Goal: Task Accomplishment & Management: Use online tool/utility

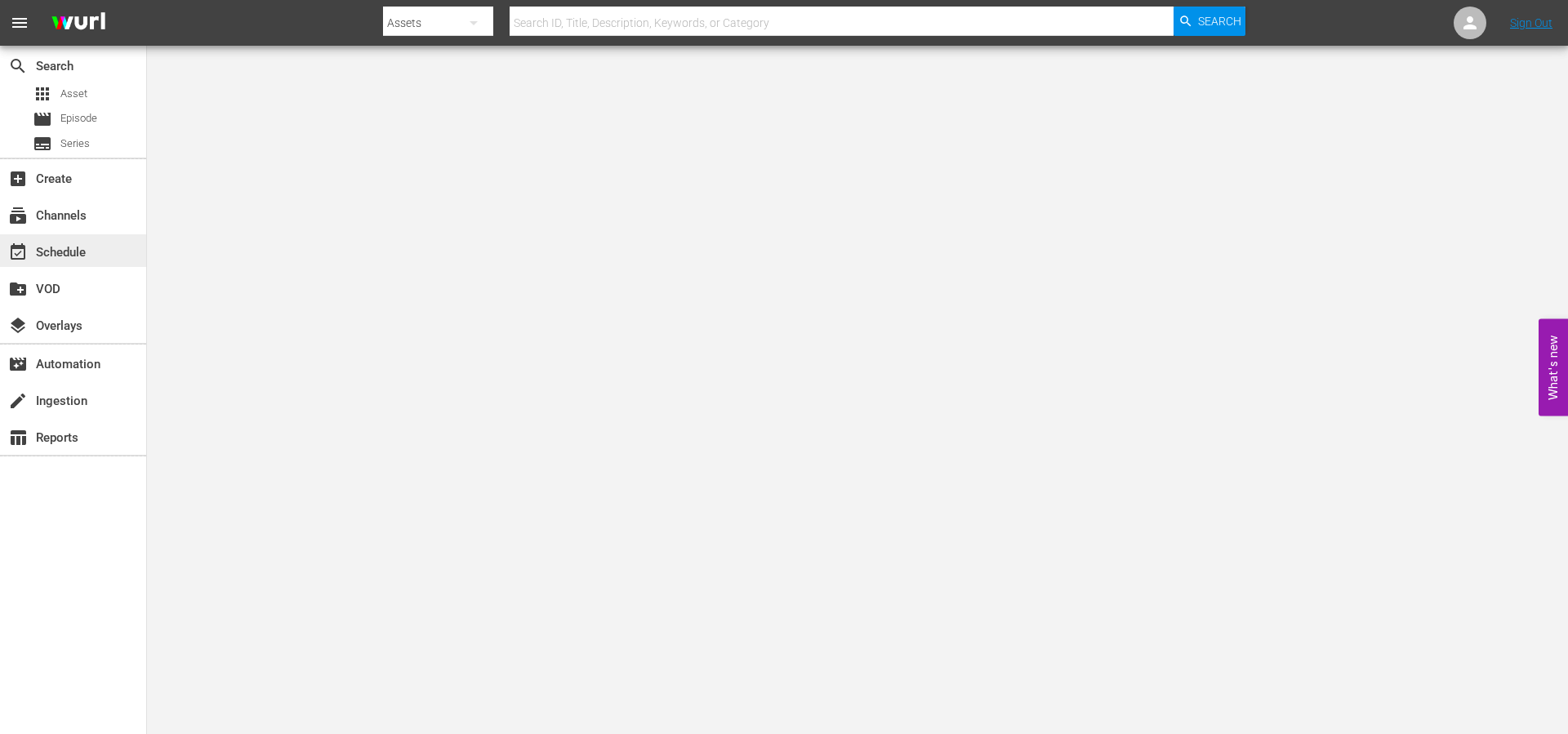
click at [57, 249] on div "event_available Schedule" at bounding box center [46, 250] width 91 height 15
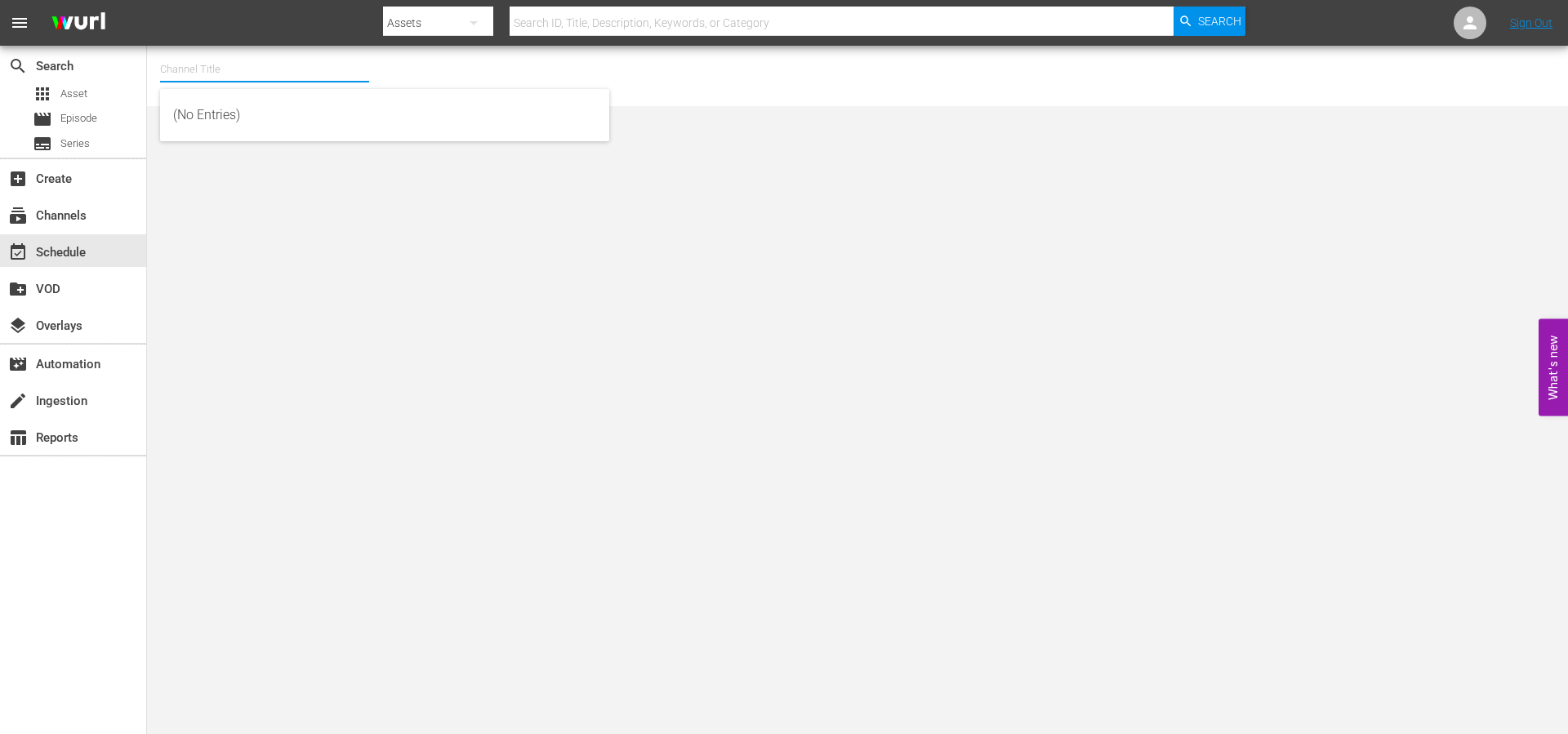
click at [173, 68] on input "text" at bounding box center [264, 69] width 209 height 39
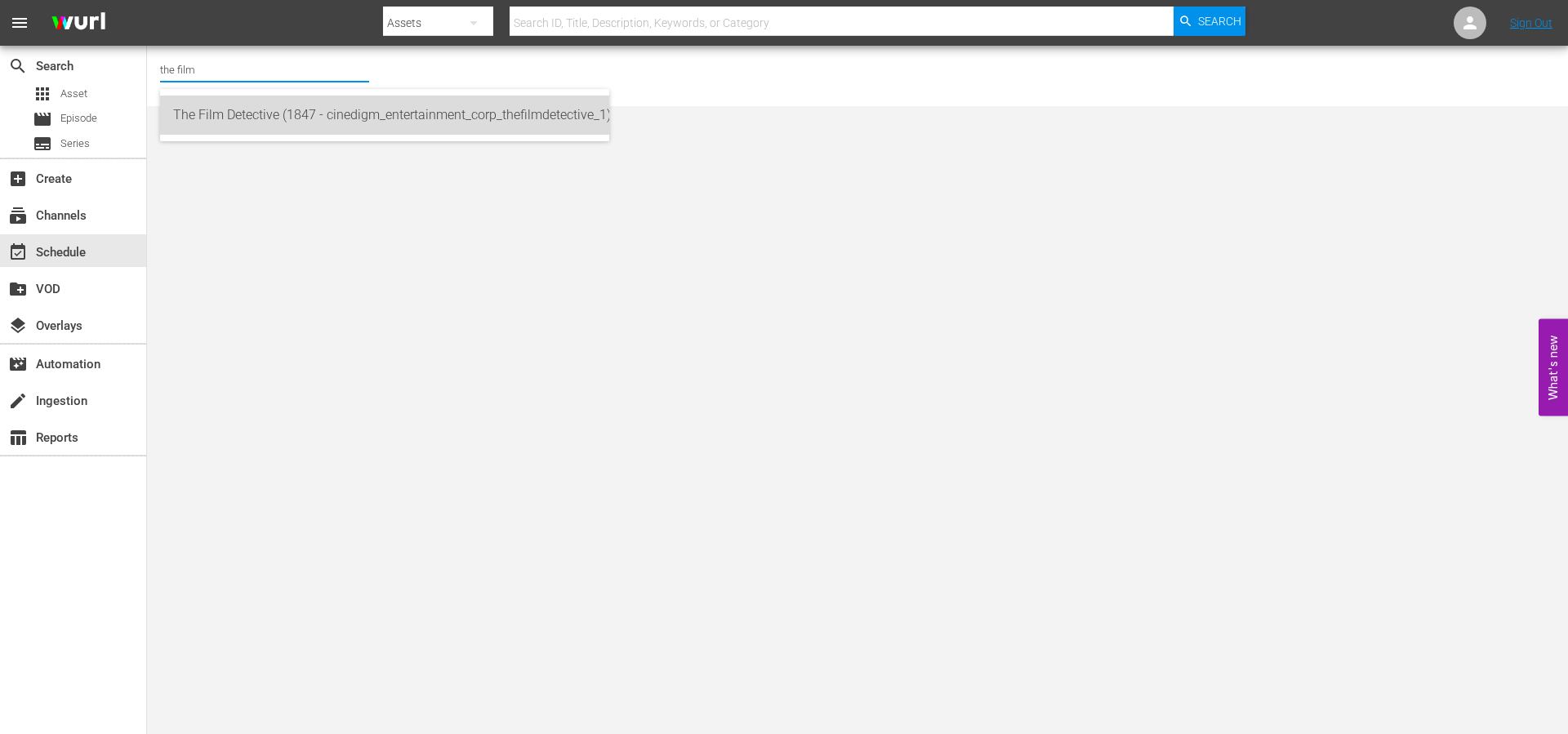
click at [307, 114] on div "The Film Detective (1847 - cinedigm_entertainment_corp_thefilmdetective_1)" at bounding box center [384, 115] width 423 height 39
type input "The Film Detective (1847 - cinedigm_entertainment_corp_thefilmdetective_1)"
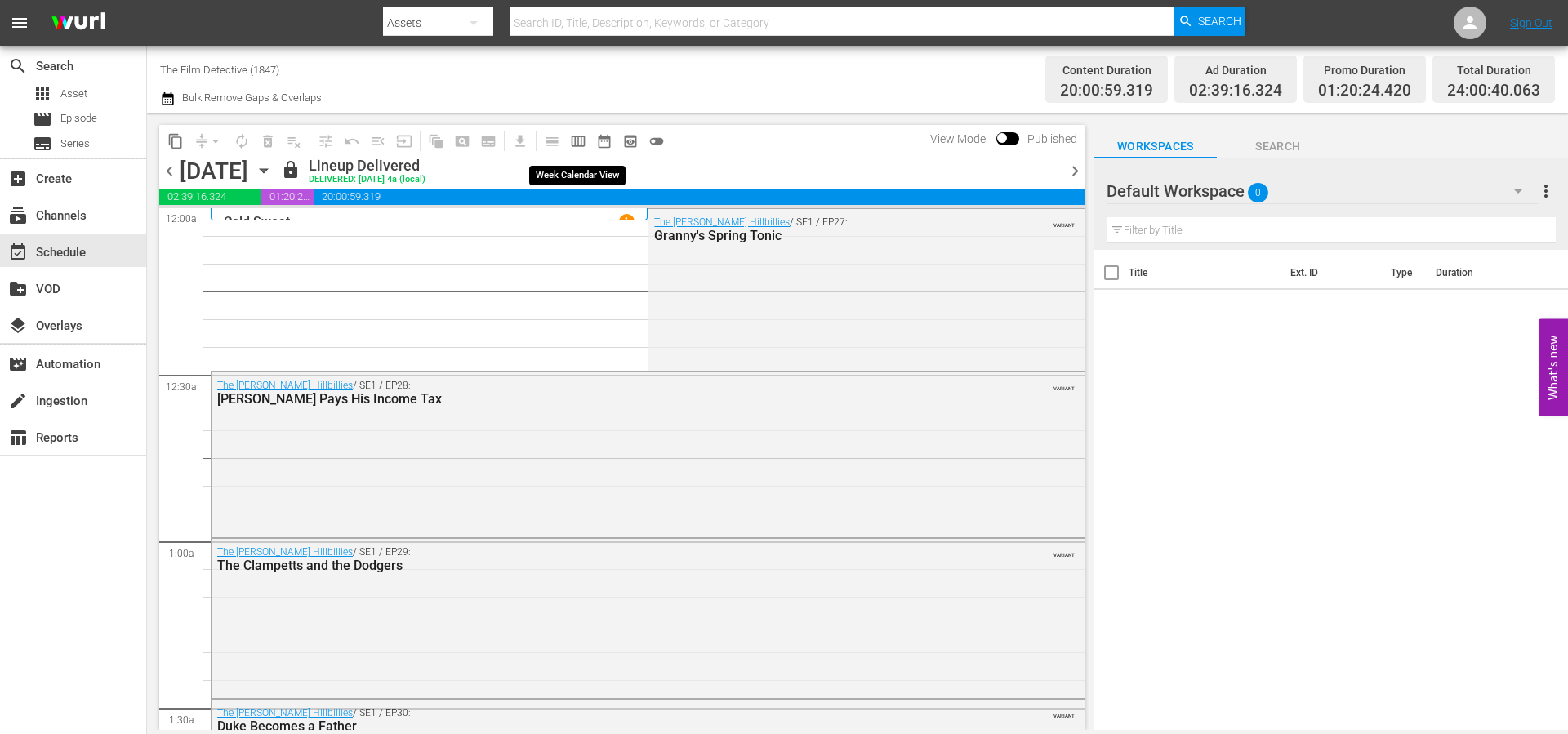
click at [577, 145] on span "calendar_view_week_outlined" at bounding box center [578, 142] width 16 height 16
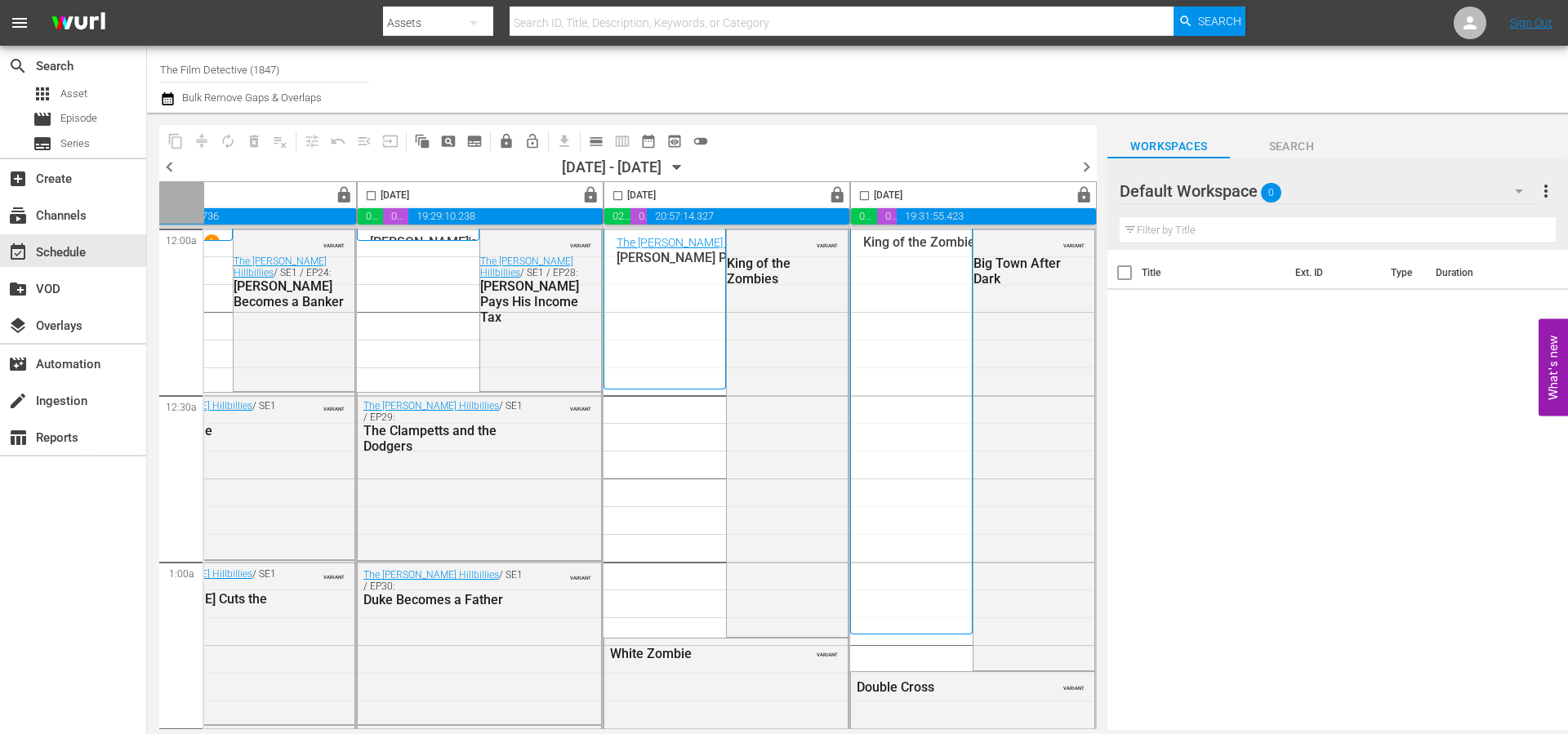
scroll to position [0, 841]
click at [1089, 169] on span "chevron_right" at bounding box center [1086, 167] width 20 height 20
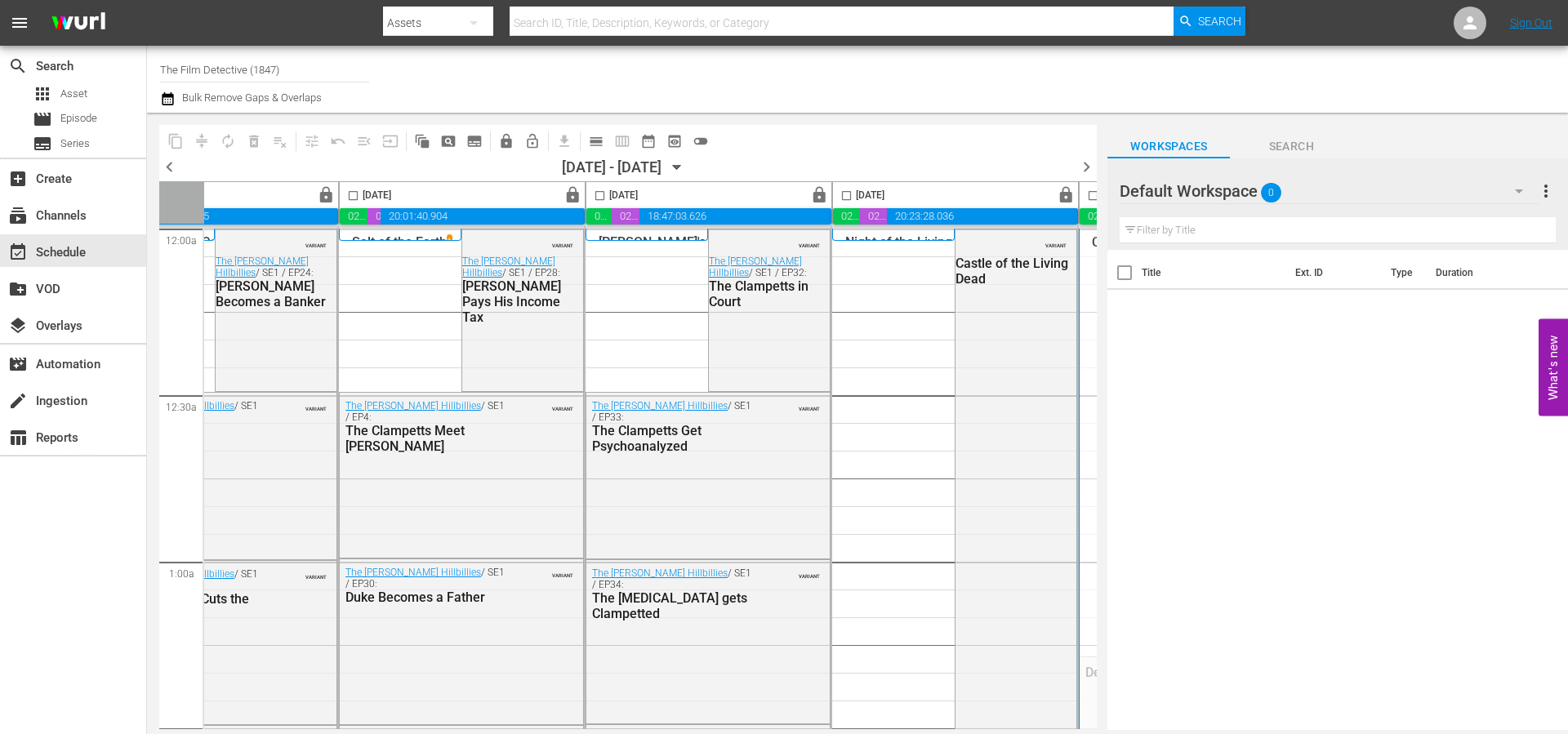
scroll to position [0, 841]
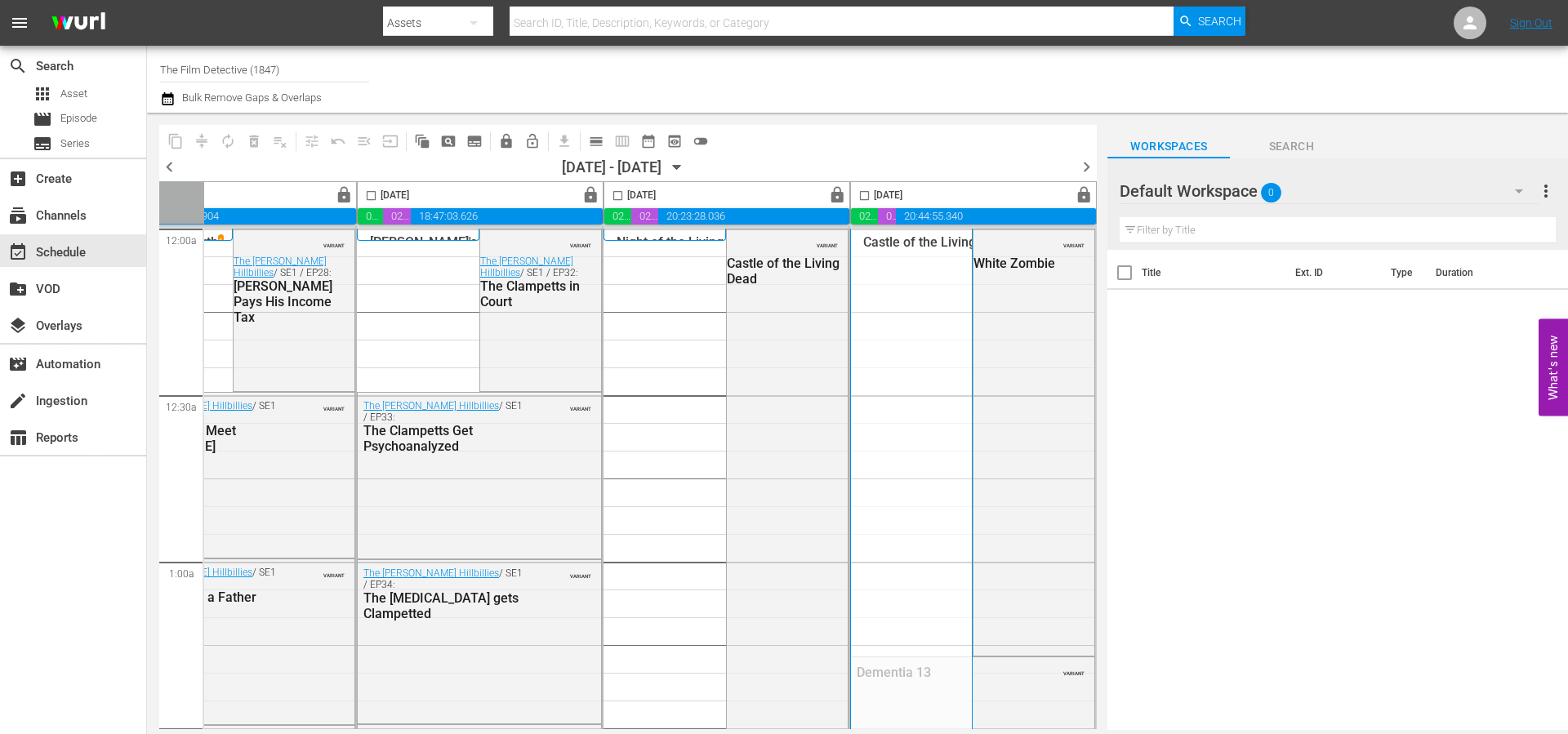
click at [1085, 165] on span "chevron_right" at bounding box center [1086, 167] width 20 height 20
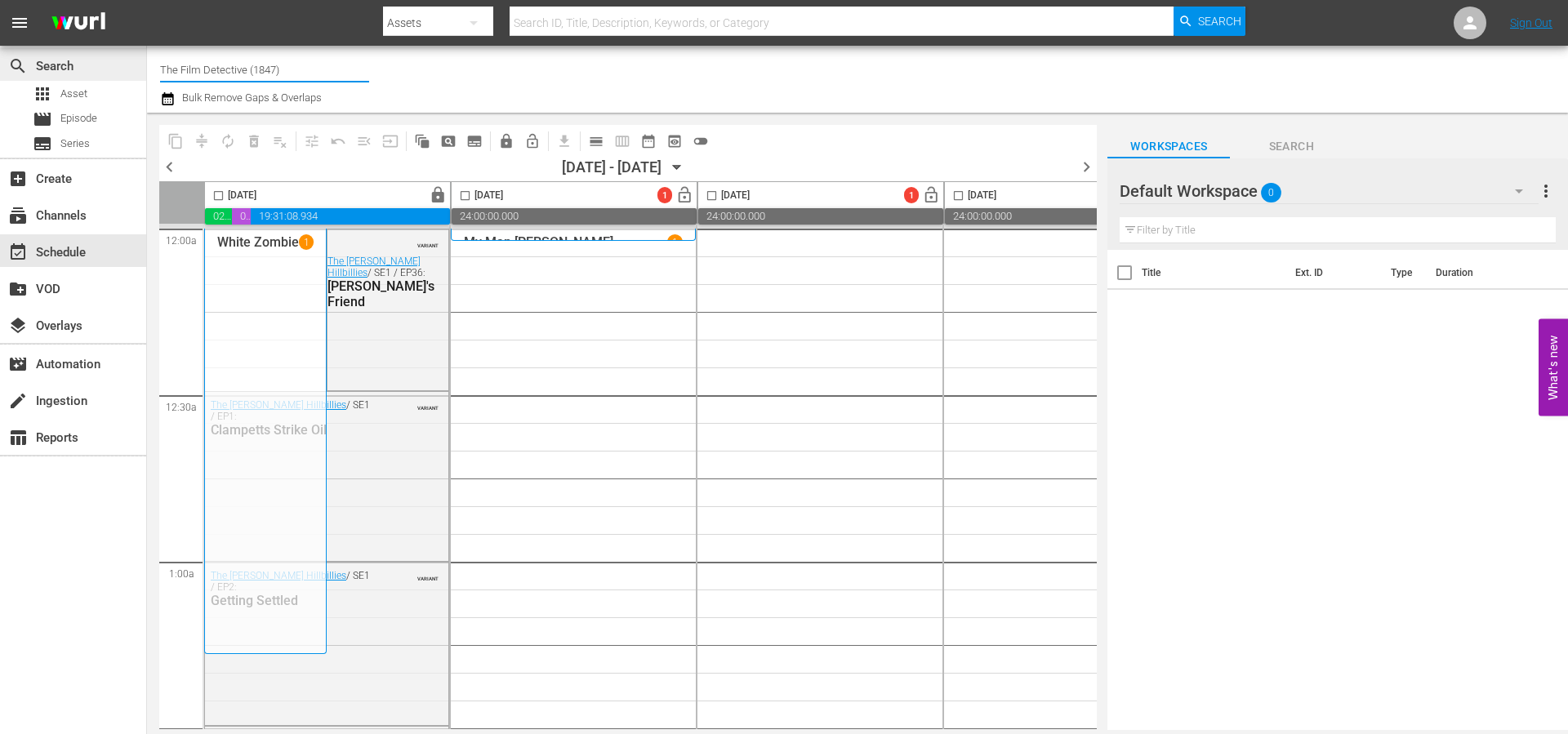
drag, startPoint x: 158, startPoint y: 68, endPoint x: 131, endPoint y: 64, distance: 27.3
click at [147, 0] on div "search Search apps Asset movie Episode subtitles Series add_box Create subscrip…" at bounding box center [857, 0] width 1421 height 0
type input "b"
type input "scream"
click at [259, 120] on div "Screambox TV (1845 - cinedigm_entertainment_corp_screamboxtv_1)" at bounding box center [384, 115] width 423 height 39
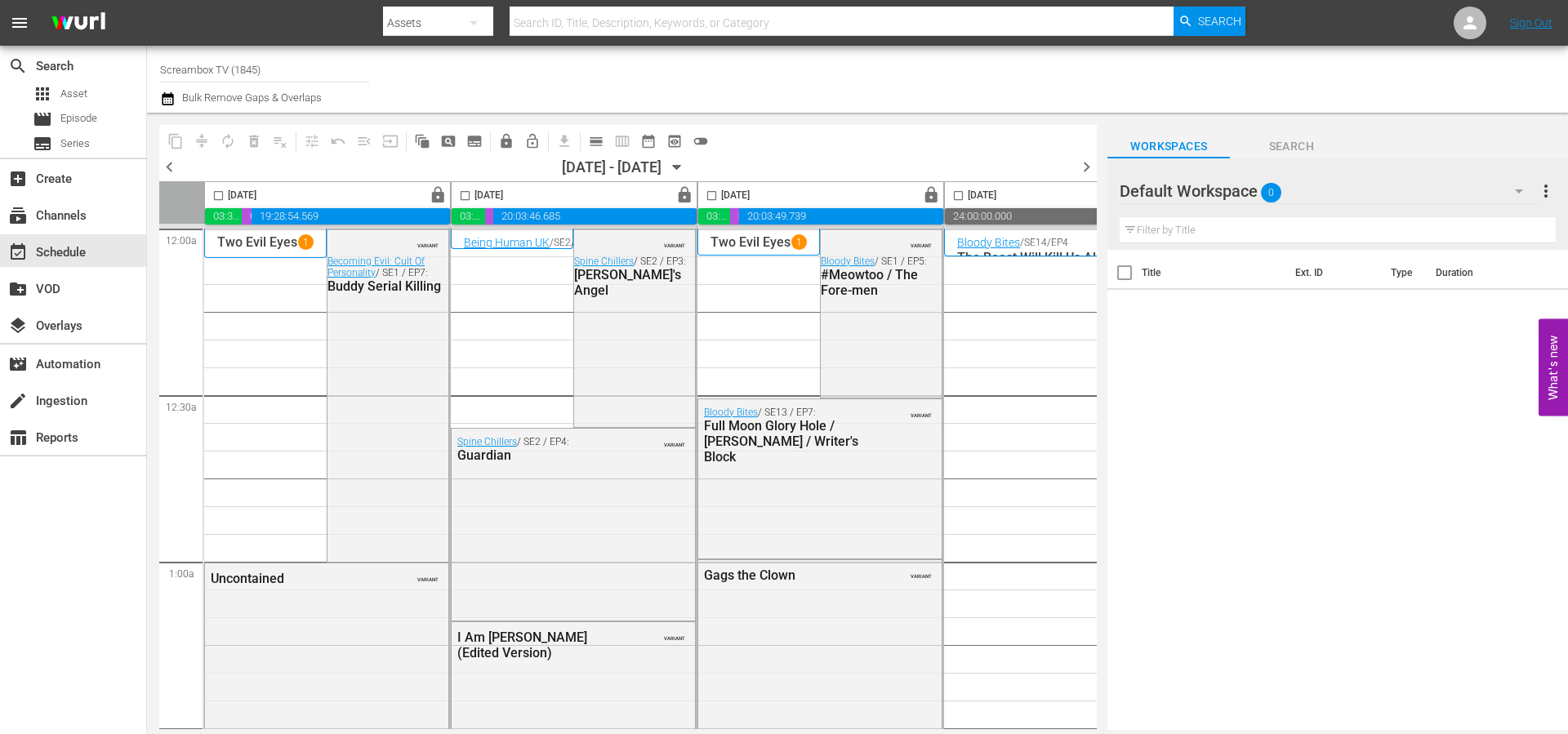
scroll to position [0, 16]
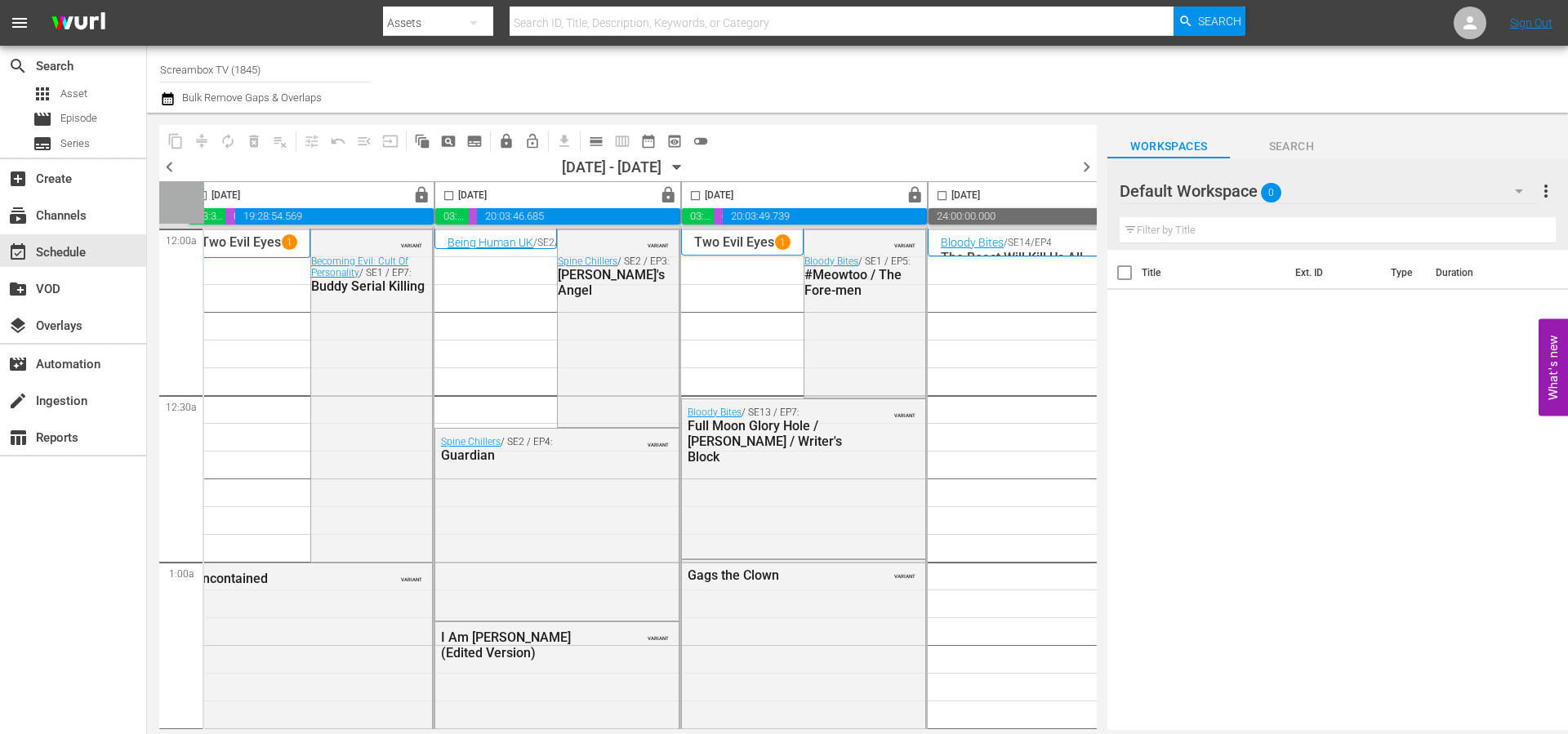
drag, startPoint x: 601, startPoint y: 729, endPoint x: 626, endPoint y: 728, distance: 25.0
click at [626, 728] on div "content_copy compress autorenew_outlined delete_forever_outlined playlist_remov…" at bounding box center [616, 421] width 938 height 618
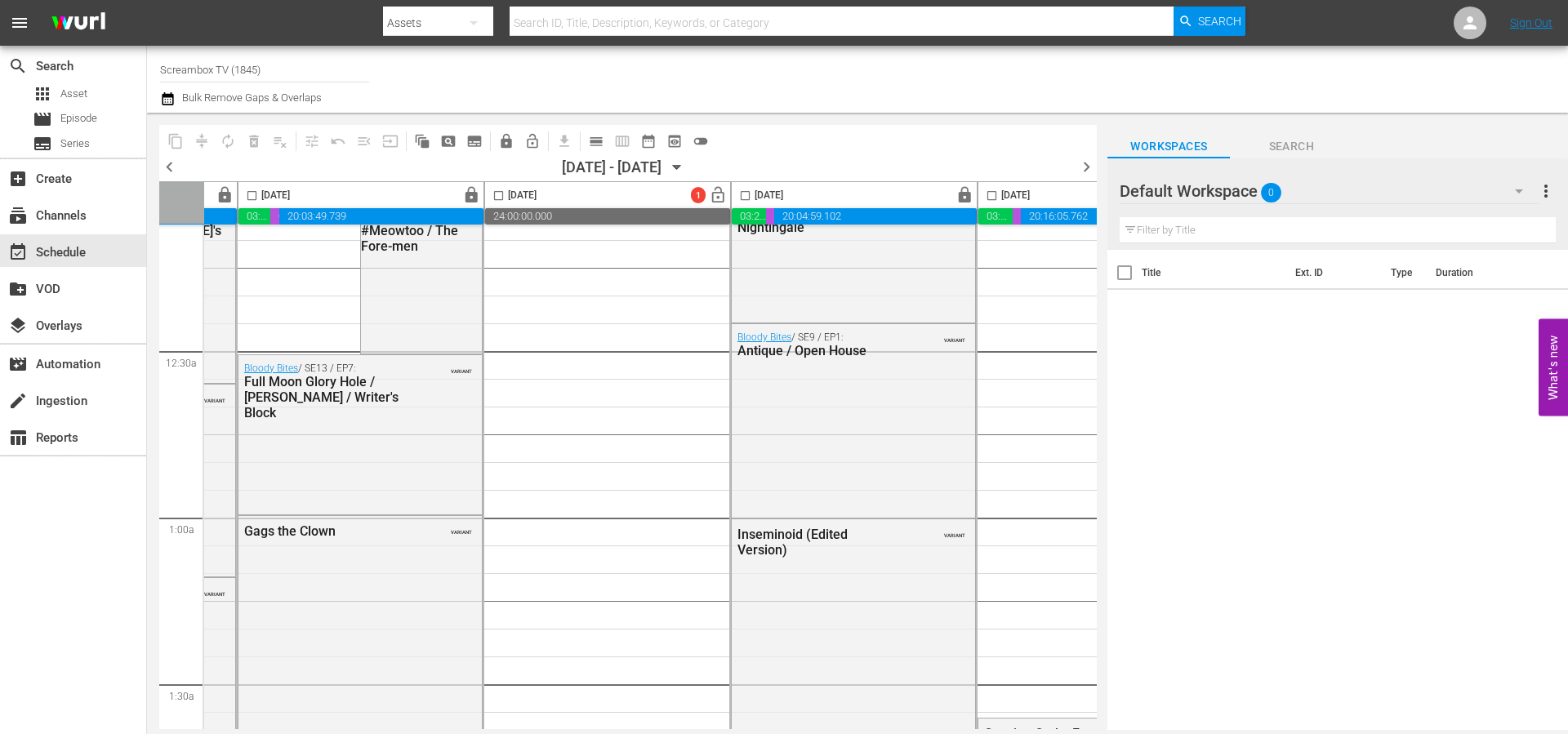
scroll to position [0, 460]
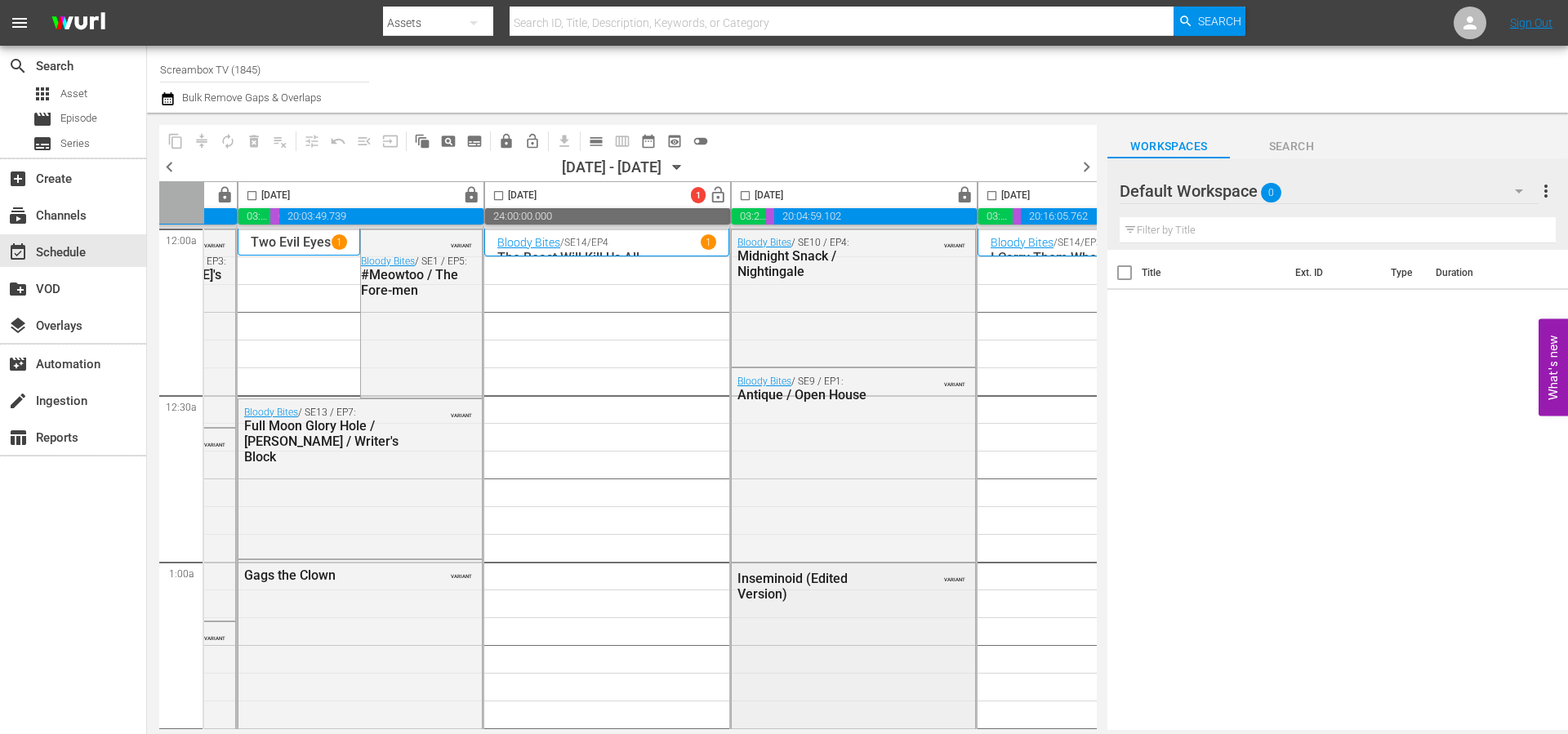
drag, startPoint x: 734, startPoint y: 722, endPoint x: 849, endPoint y: 711, distance: 115.5
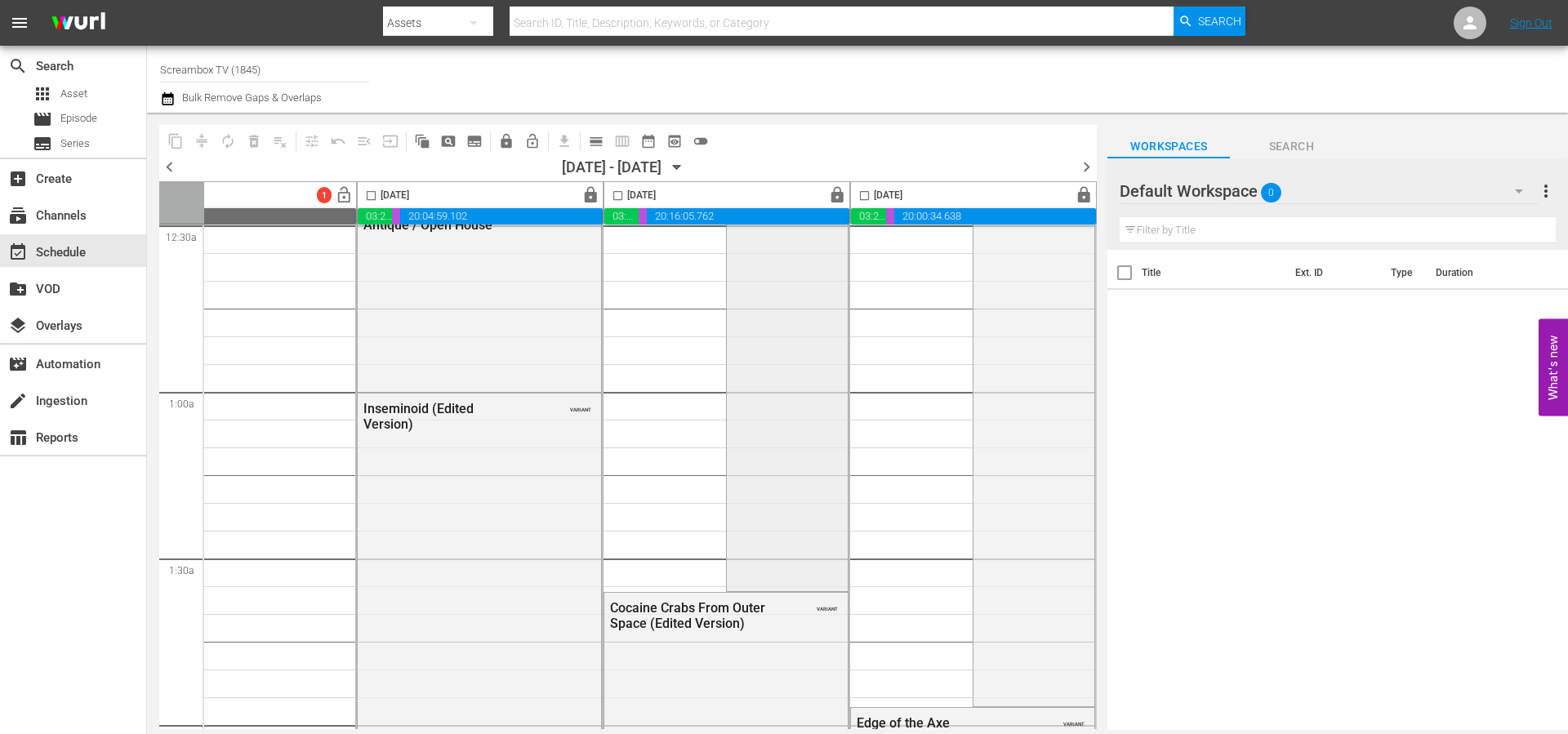
scroll to position [0, 841]
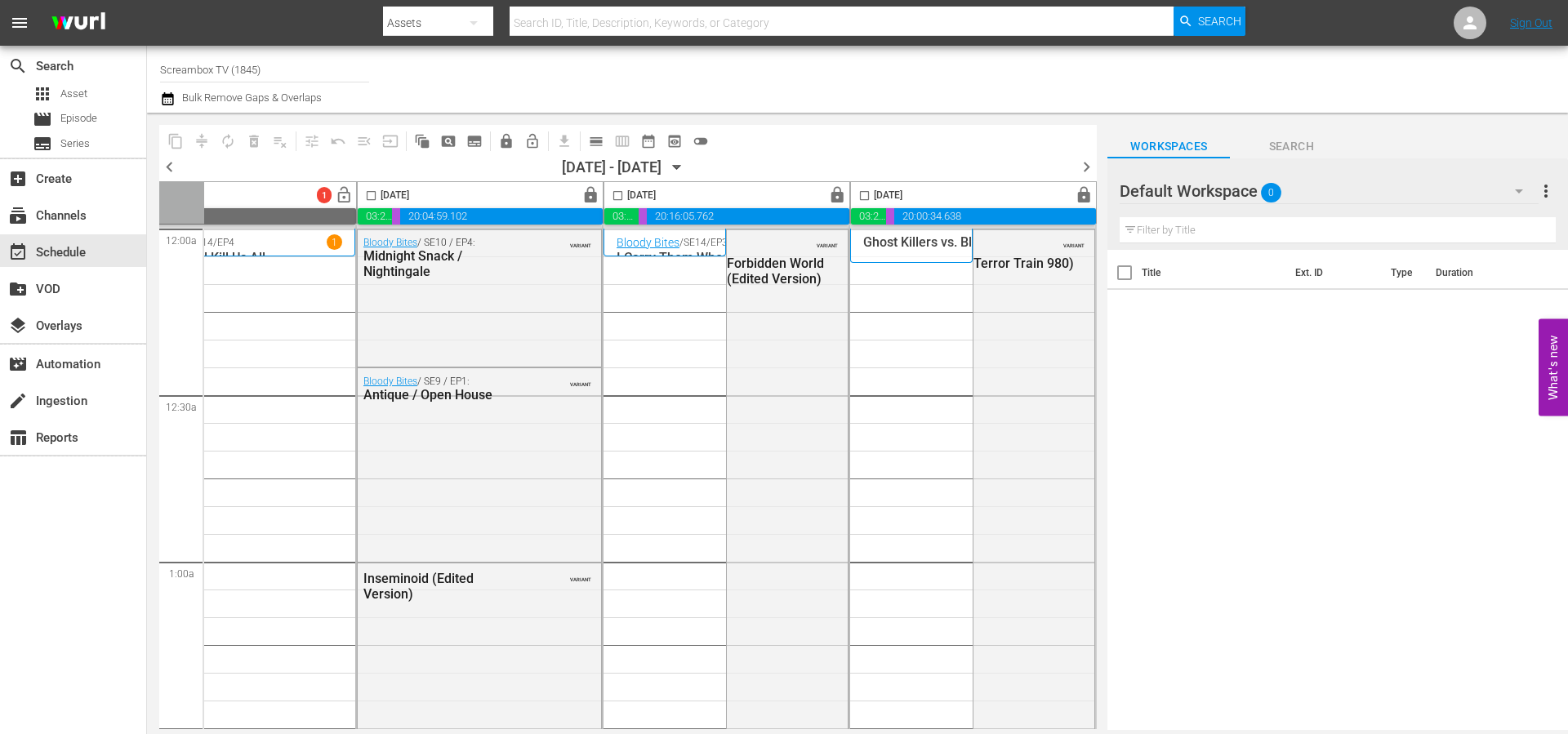
click at [1087, 164] on span "chevron_right" at bounding box center [1086, 167] width 20 height 20
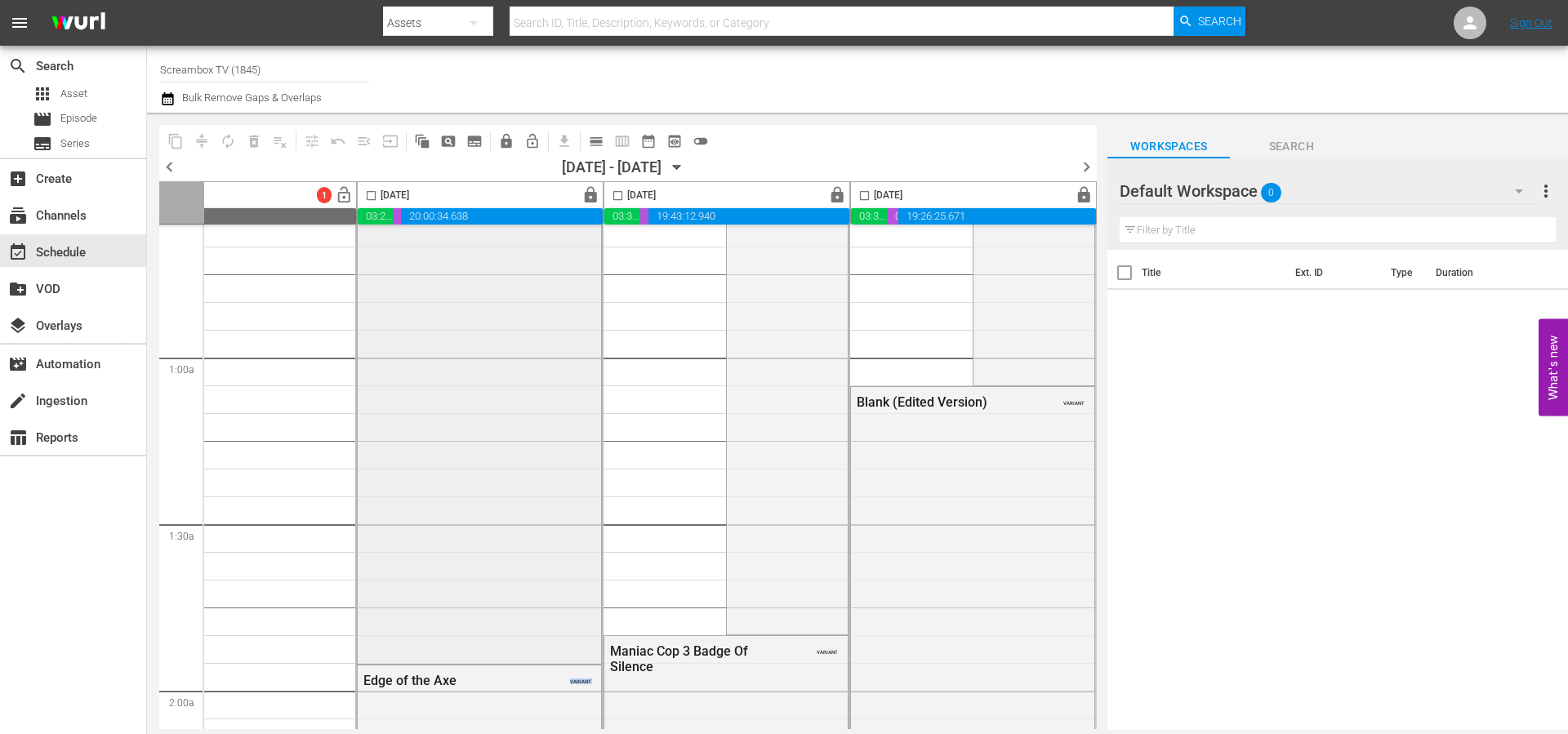
drag, startPoint x: 718, startPoint y: 721, endPoint x: 535, endPoint y: 719, distance: 183.0
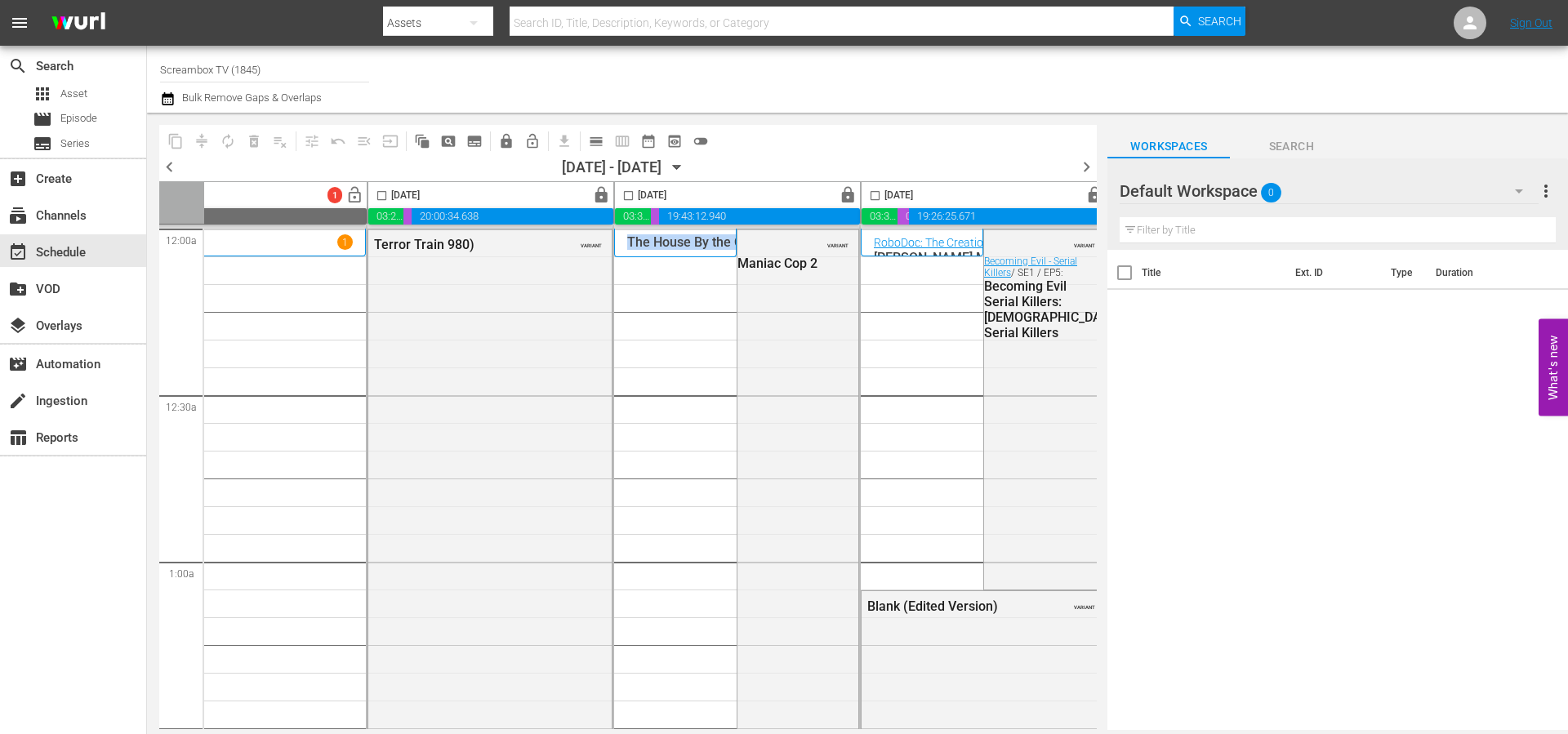
scroll to position [0, 841]
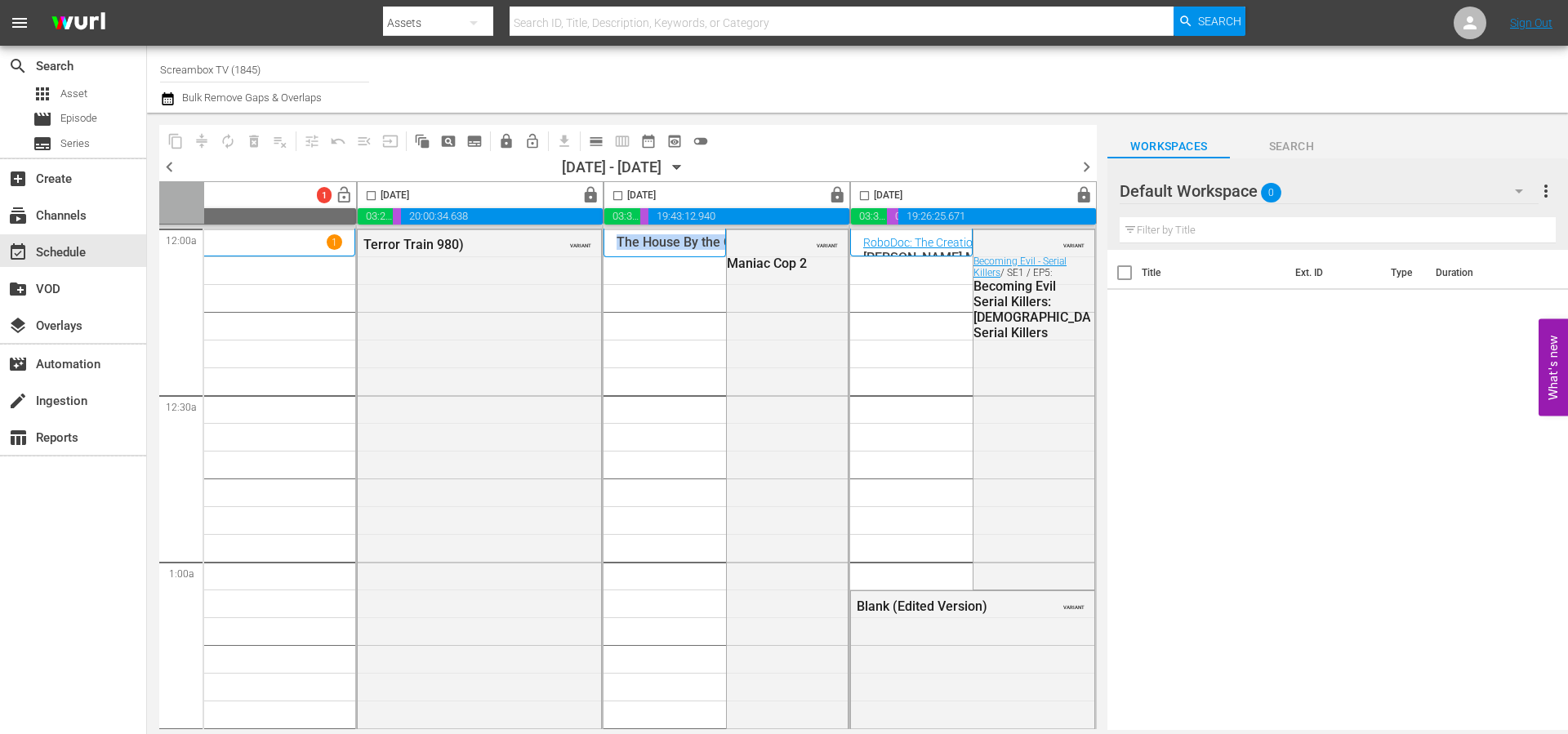
click at [1090, 160] on span "chevron_right" at bounding box center [1086, 167] width 20 height 20
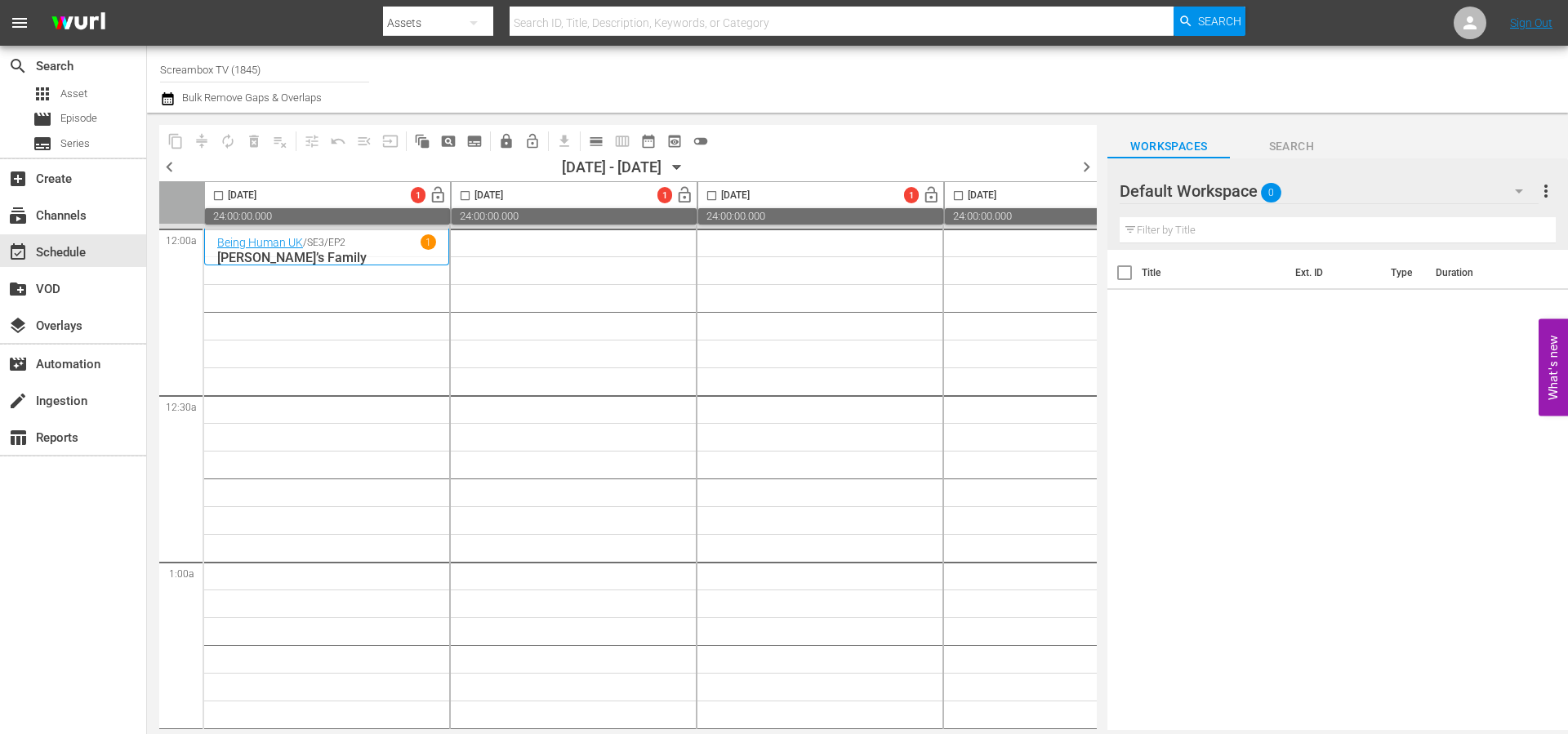
click at [320, 78] on input "Screambox TV (1845)" at bounding box center [264, 69] width 209 height 39
click at [319, 77] on input "Screambox TV (1845)" at bounding box center [264, 69] width 209 height 39
drag, startPoint x: 166, startPoint y: 71, endPoint x: 144, endPoint y: 69, distance: 22.1
click at [147, 0] on div "search Search apps Asset movie Episode subtitles Series add_box Create subscrip…" at bounding box center [857, 0] width 1421 height 0
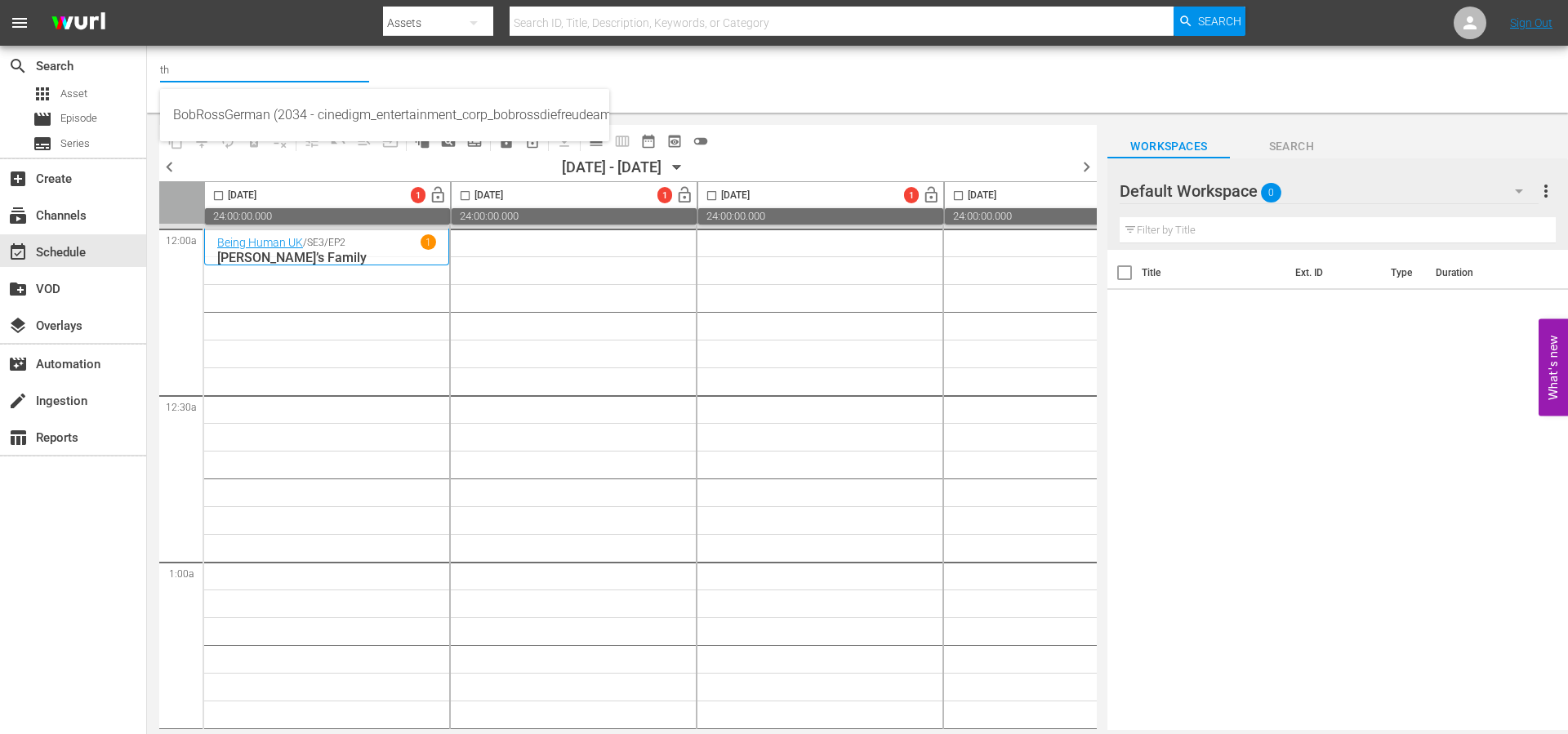
type input "the"
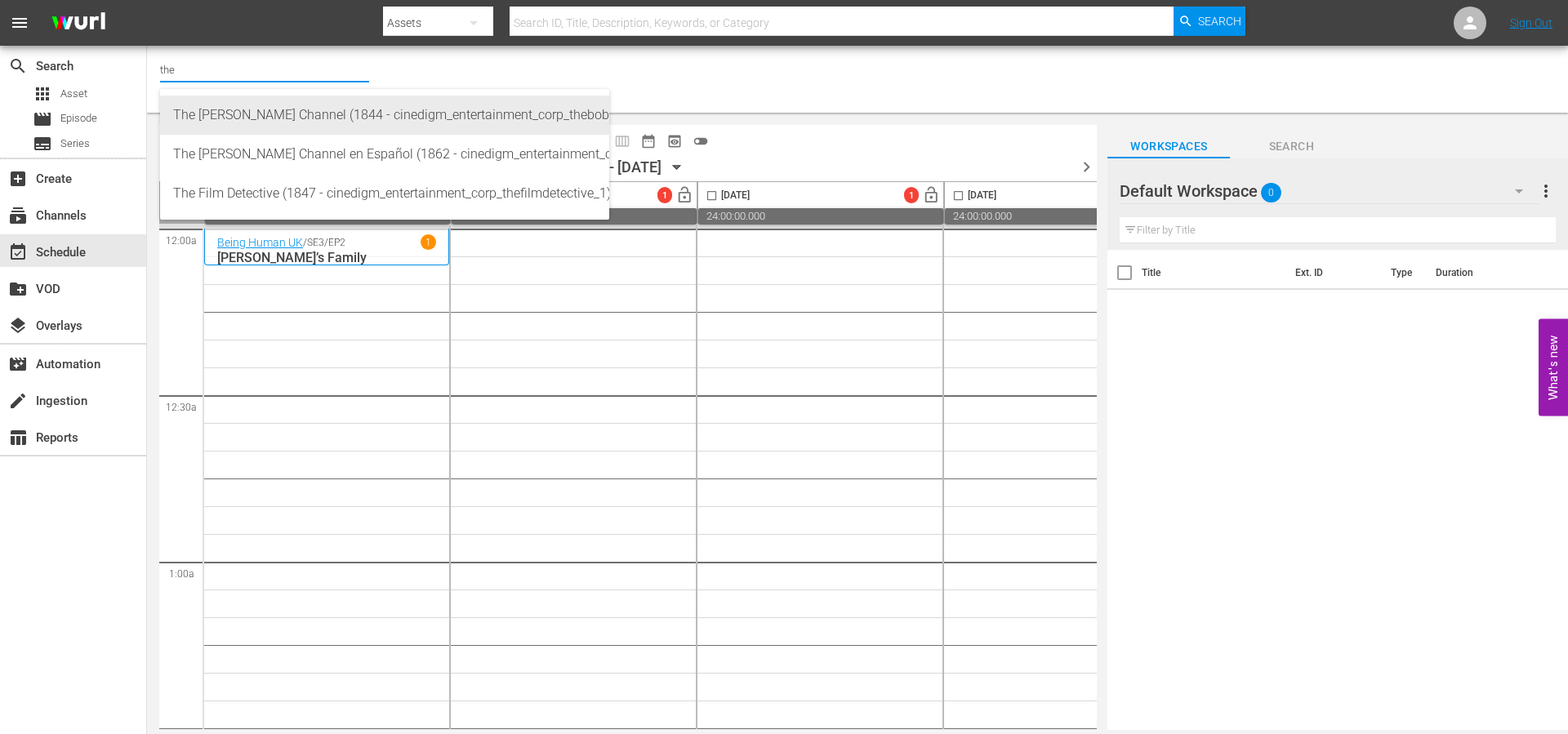
click at [266, 112] on div "The [PERSON_NAME] Channel (1844 - cinedigm_entertainment_corp_thebobrosschannel…" at bounding box center [384, 115] width 423 height 39
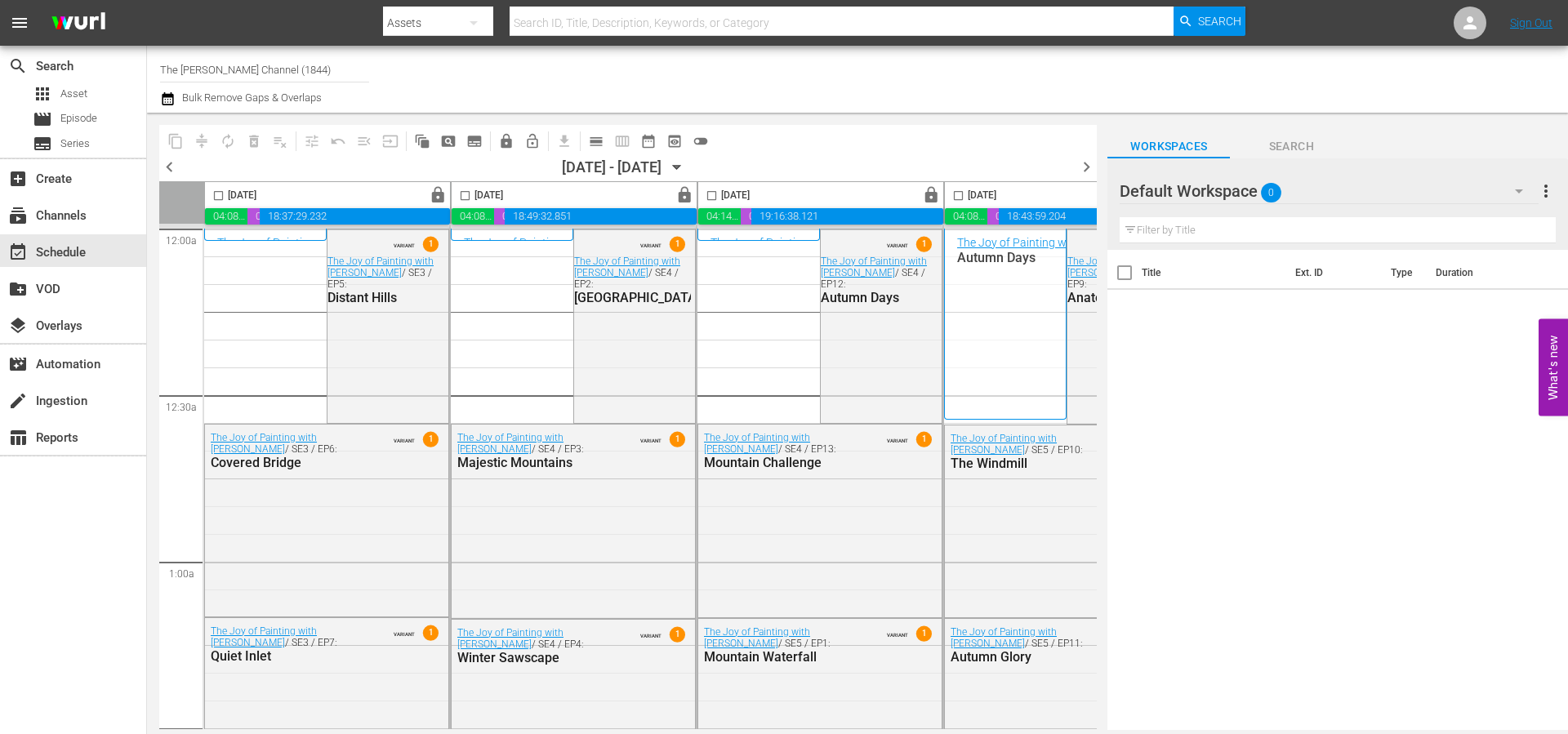
click at [1087, 167] on span "chevron_right" at bounding box center [1086, 167] width 20 height 20
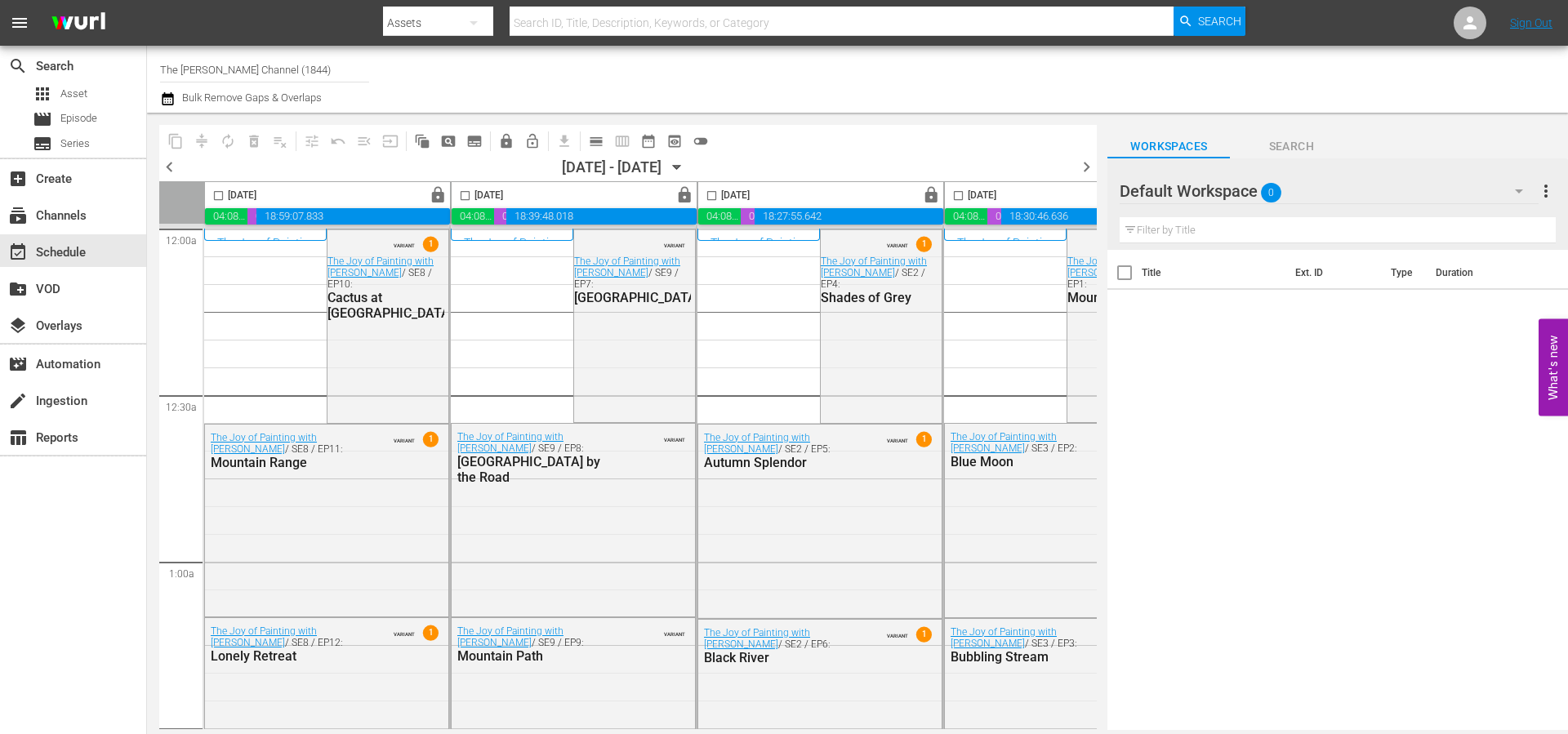
click at [1083, 163] on span "chevron_right" at bounding box center [1086, 167] width 20 height 20
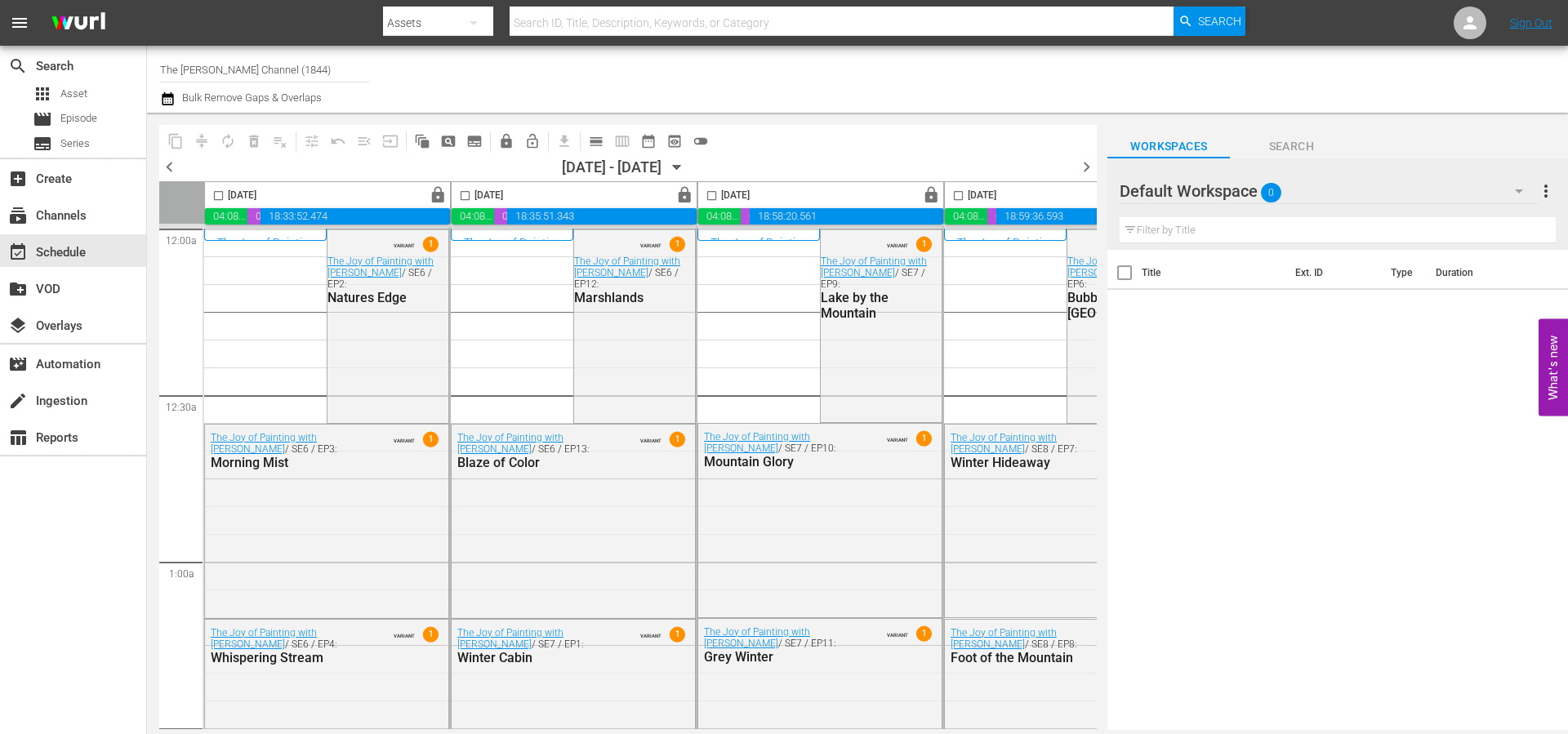
click at [1087, 165] on span "chevron_right" at bounding box center [1086, 167] width 20 height 20
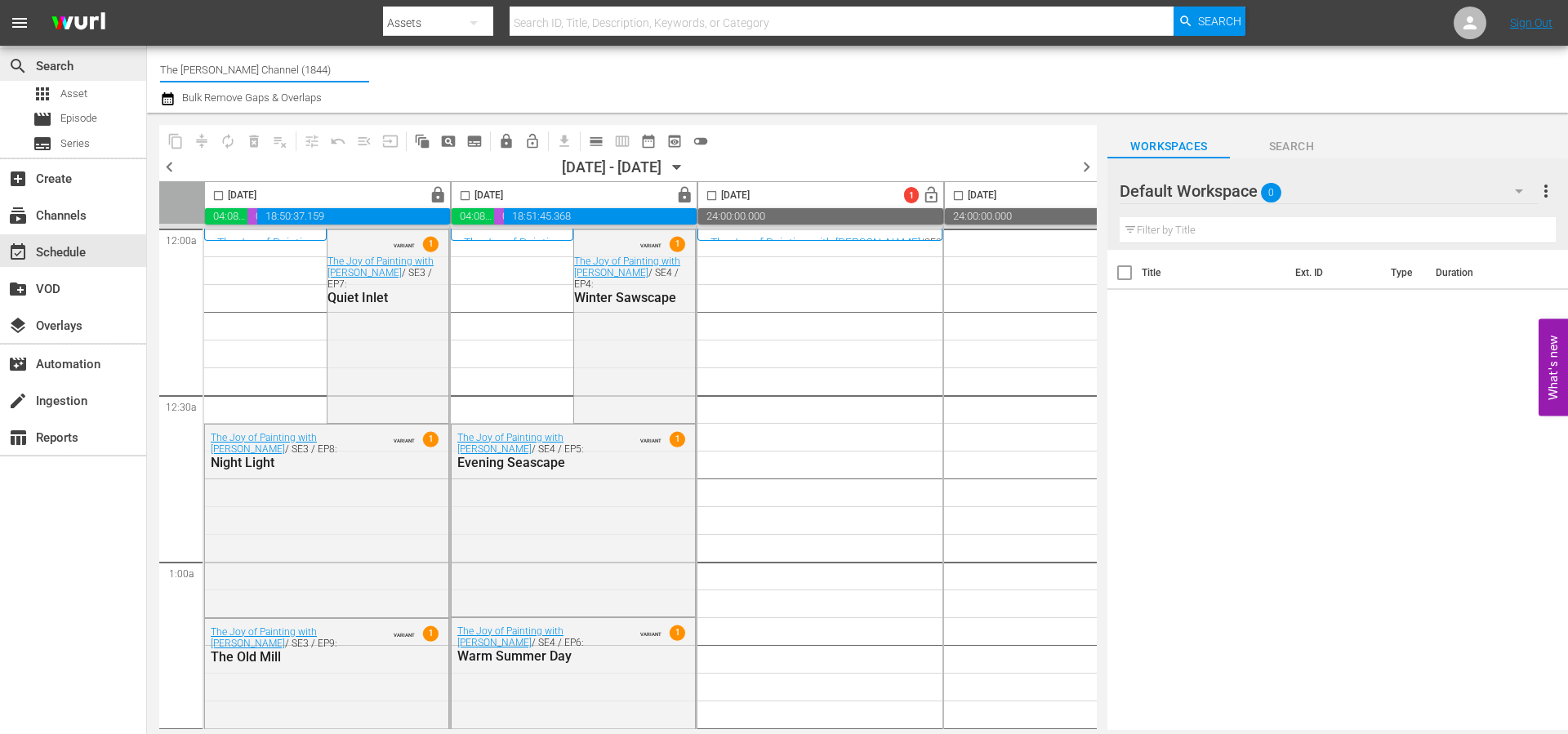
drag, startPoint x: 251, startPoint y: 73, endPoint x: 104, endPoint y: 53, distance: 148.4
click at [147, 0] on div "search Search apps Asset movie Episode subtitles Series add_box Create subscrip…" at bounding box center [857, 0] width 1421 height 0
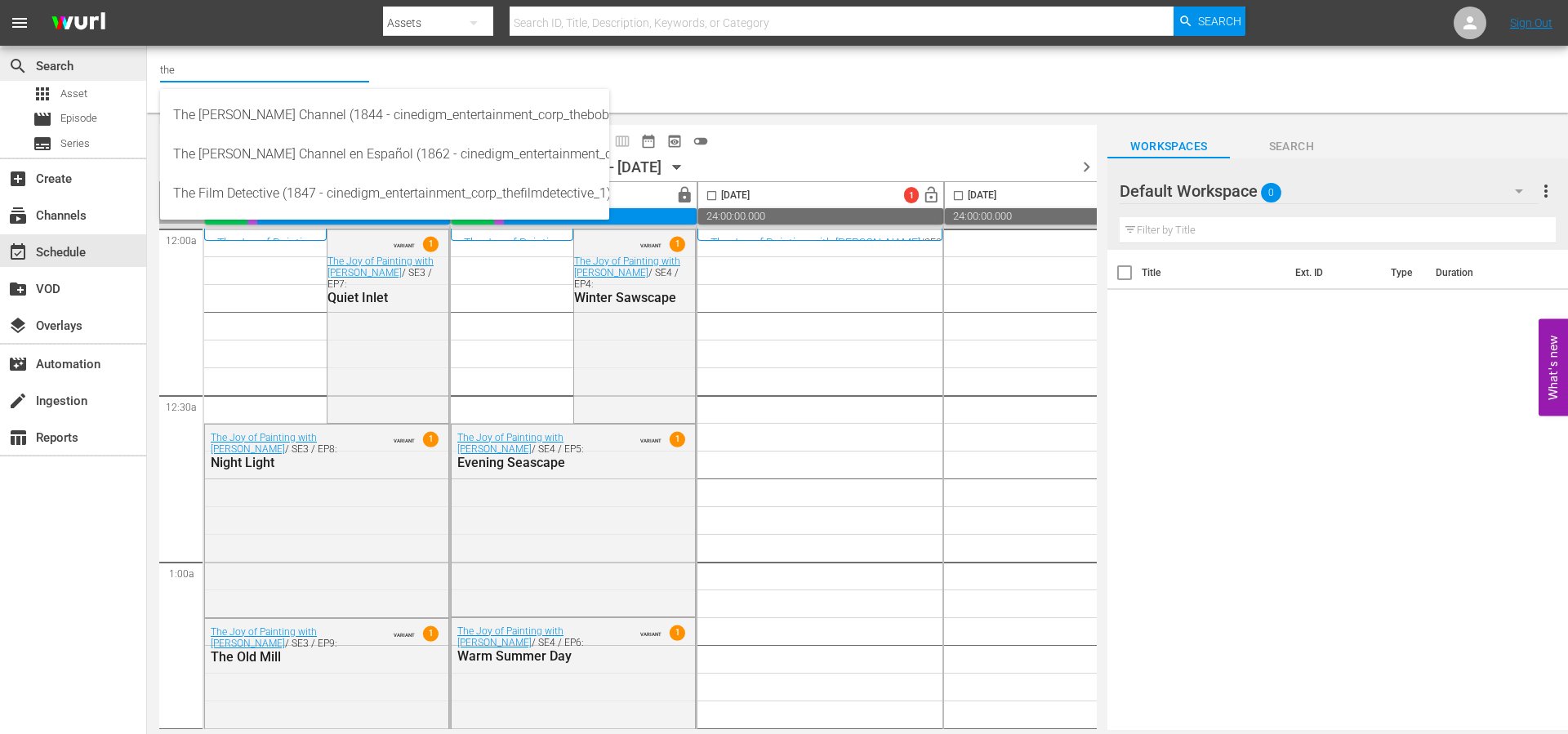
drag, startPoint x: 165, startPoint y: 70, endPoint x: 133, endPoint y: 67, distance: 32.1
click at [147, 0] on div "search Search apps Asset movie Episode subtitles Series add_box Create subscrip…" at bounding box center [857, 0] width 1421 height 0
type input "bar"
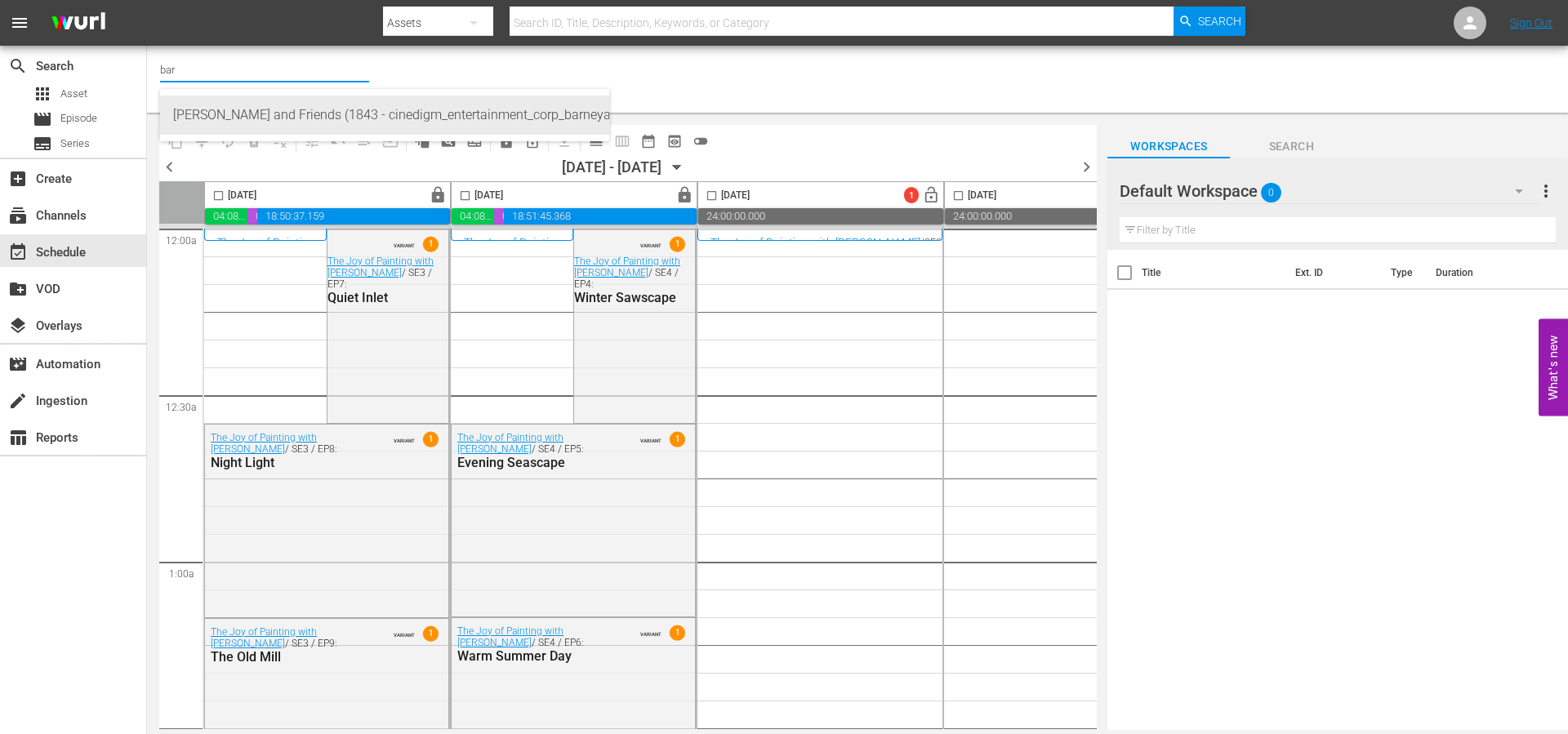
drag, startPoint x: 232, startPoint y: 115, endPoint x: 604, endPoint y: 734, distance: 722.2
click at [232, 115] on div "[PERSON_NAME] and Friends (1843 - cinedigm_entertainment_corp_barneyandfriends_…" at bounding box center [384, 115] width 423 height 39
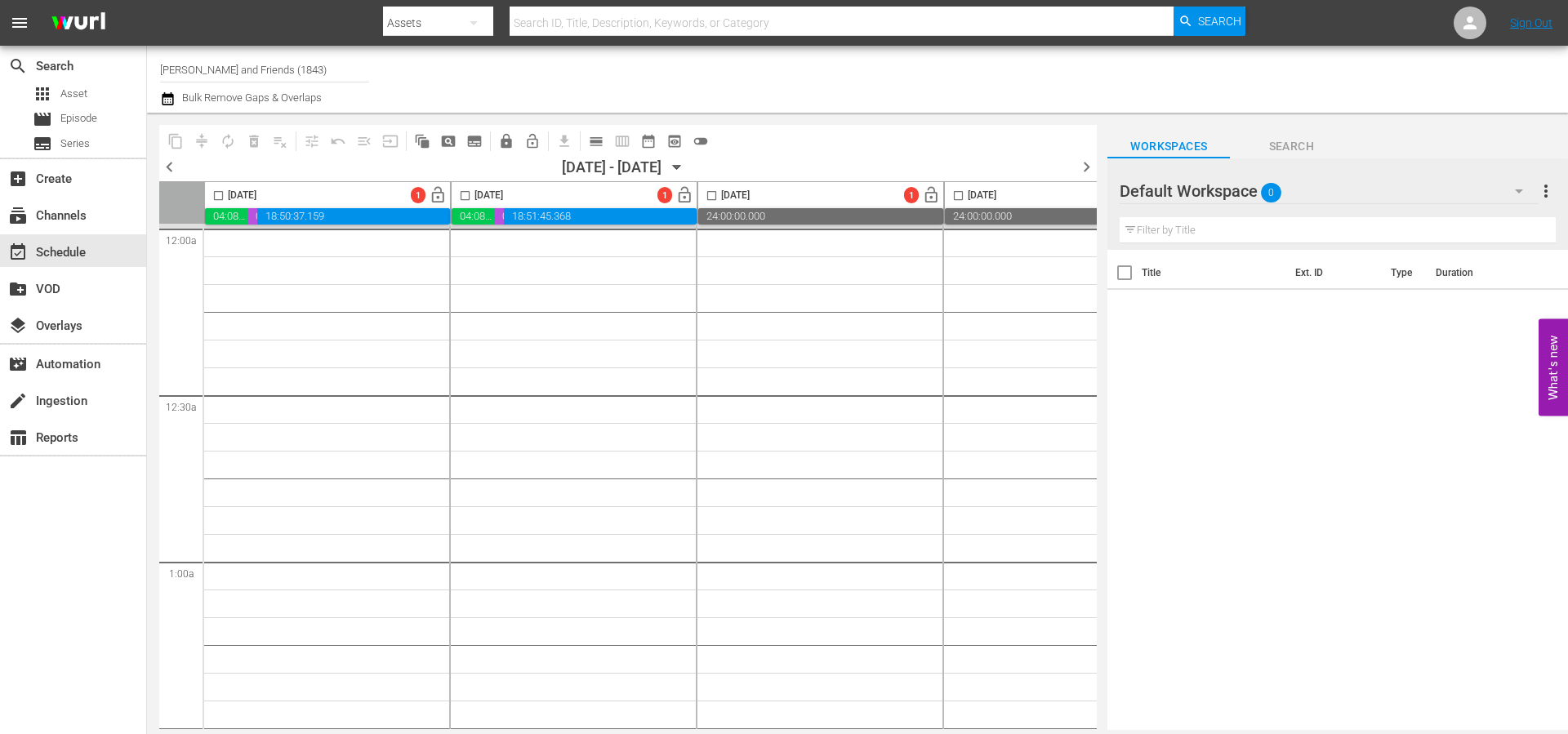
click at [596, 143] on span "calendar_view_day_outlined" at bounding box center [596, 142] width 16 height 16
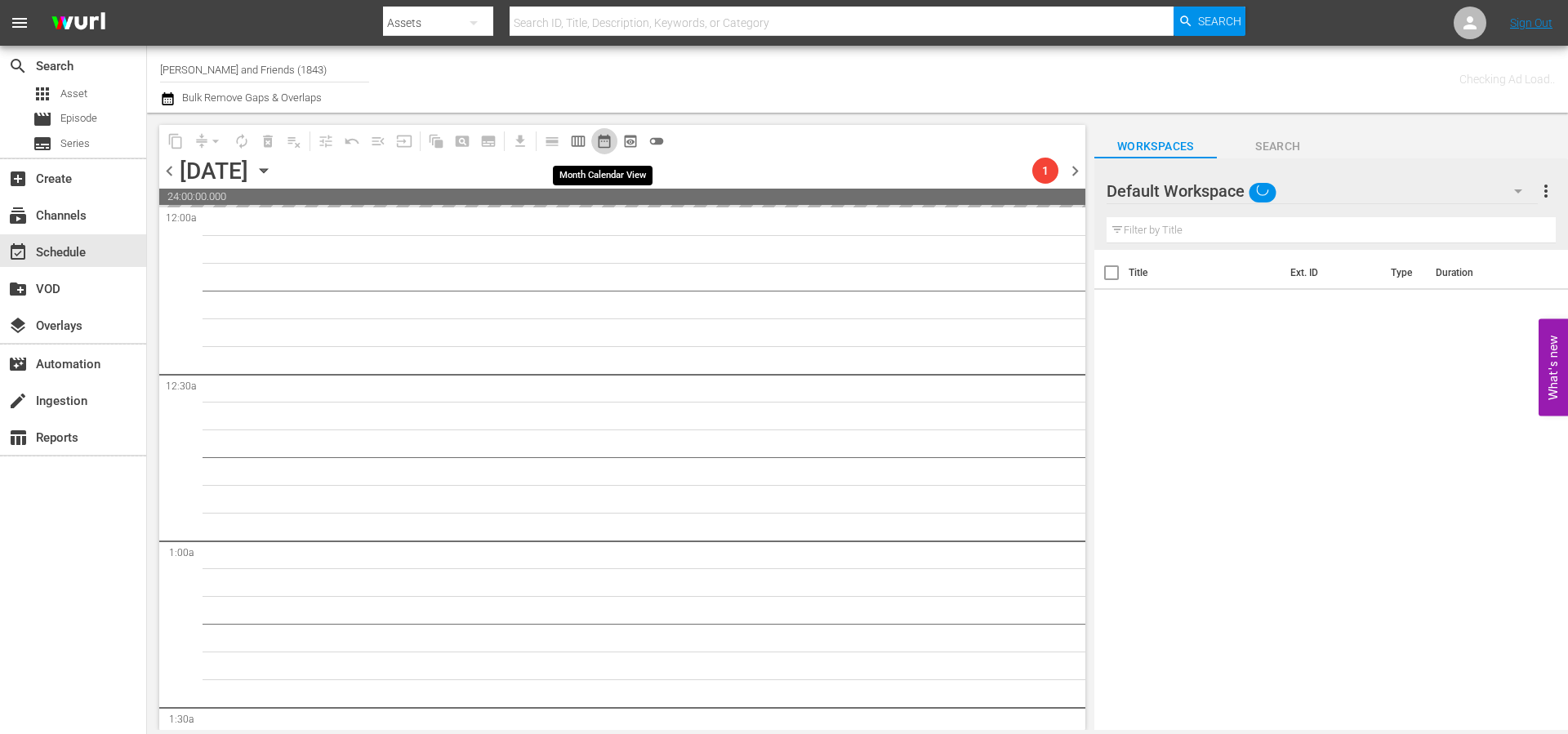
click at [603, 144] on span "date_range_outlined" at bounding box center [604, 142] width 16 height 16
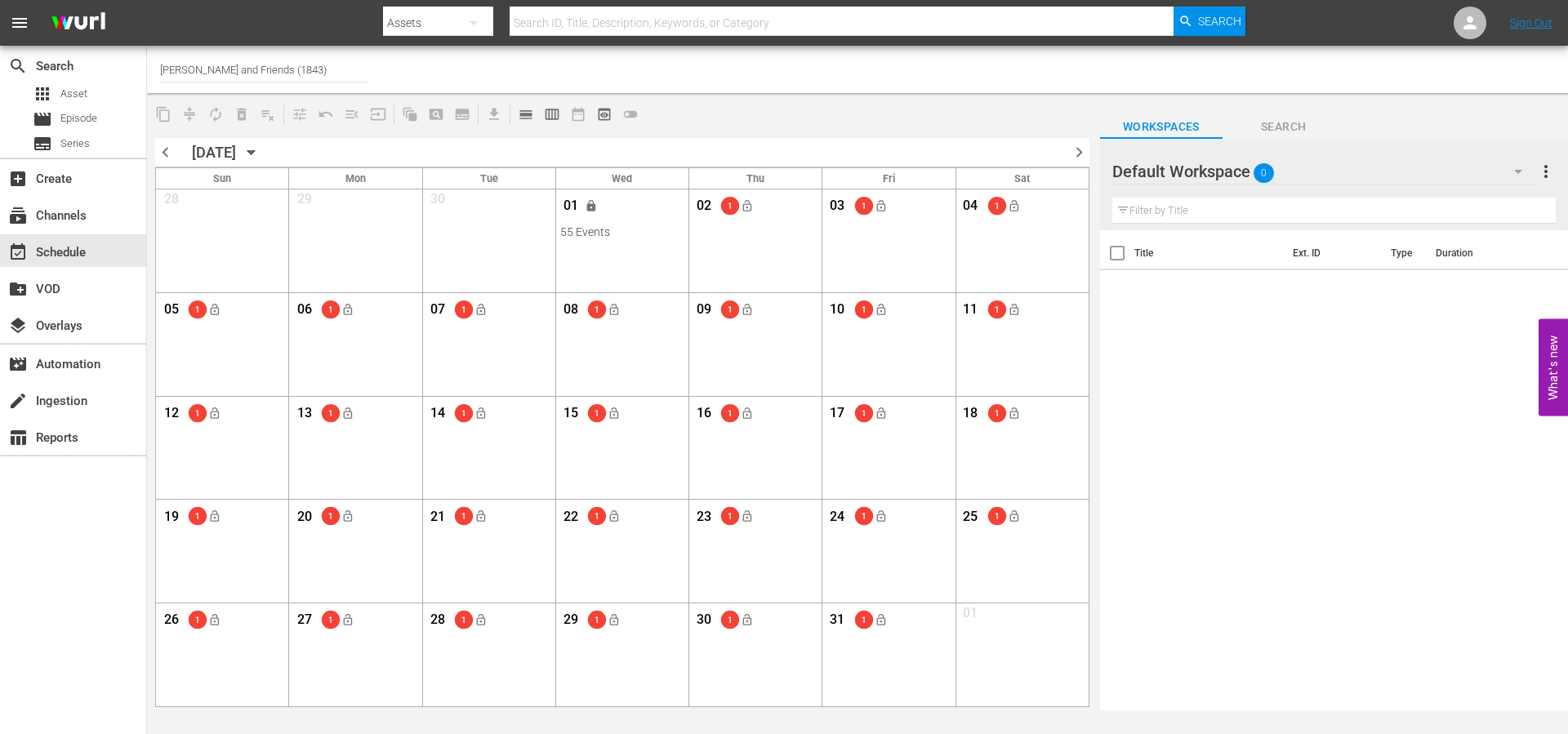
click at [165, 155] on span "chevron_left" at bounding box center [165, 153] width 20 height 20
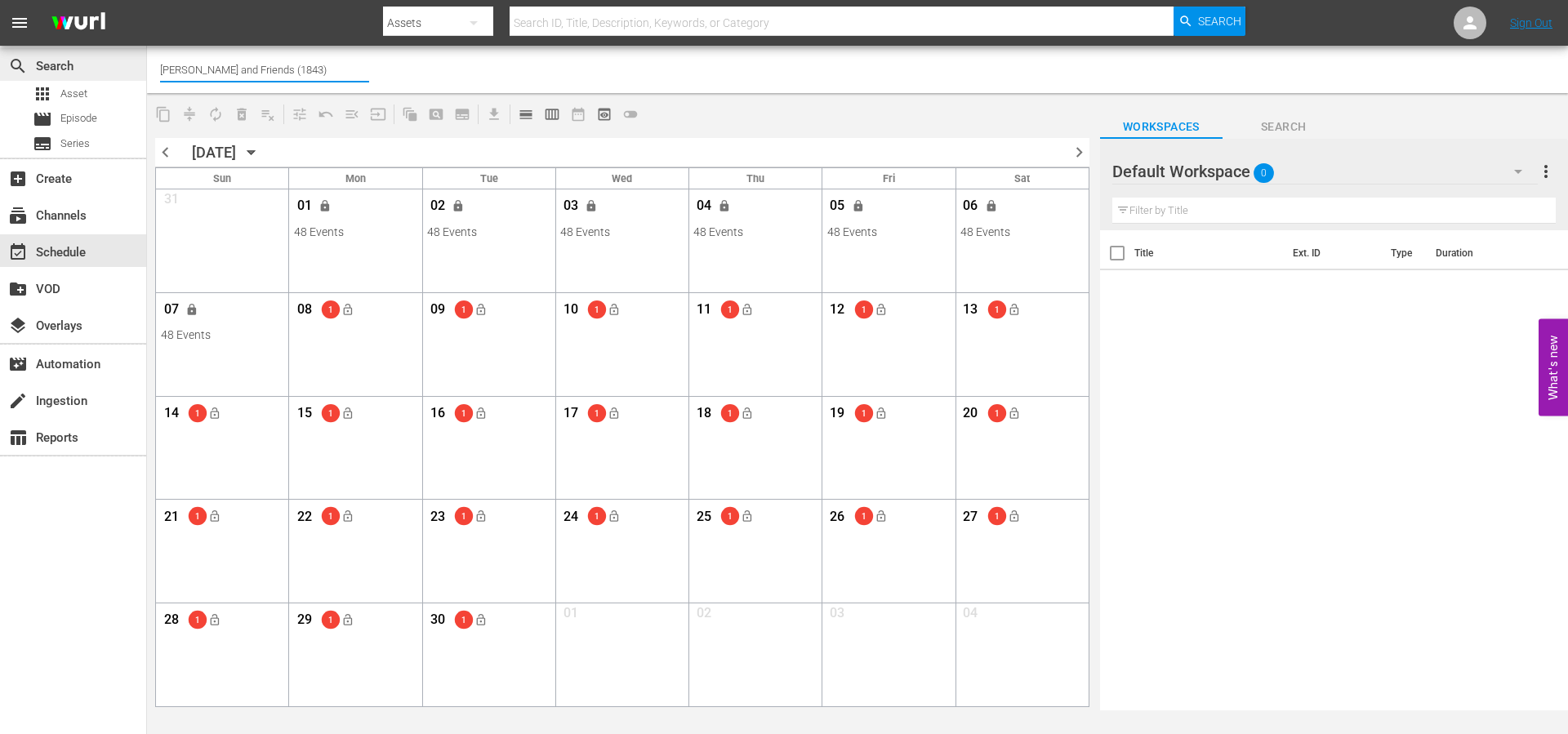
drag, startPoint x: 178, startPoint y: 66, endPoint x: 115, endPoint y: 63, distance: 63.1
click at [147, 0] on div "search Search apps Asset movie Episode subtitles Series add_box Create subscrip…" at bounding box center [857, 0] width 1421 height 0
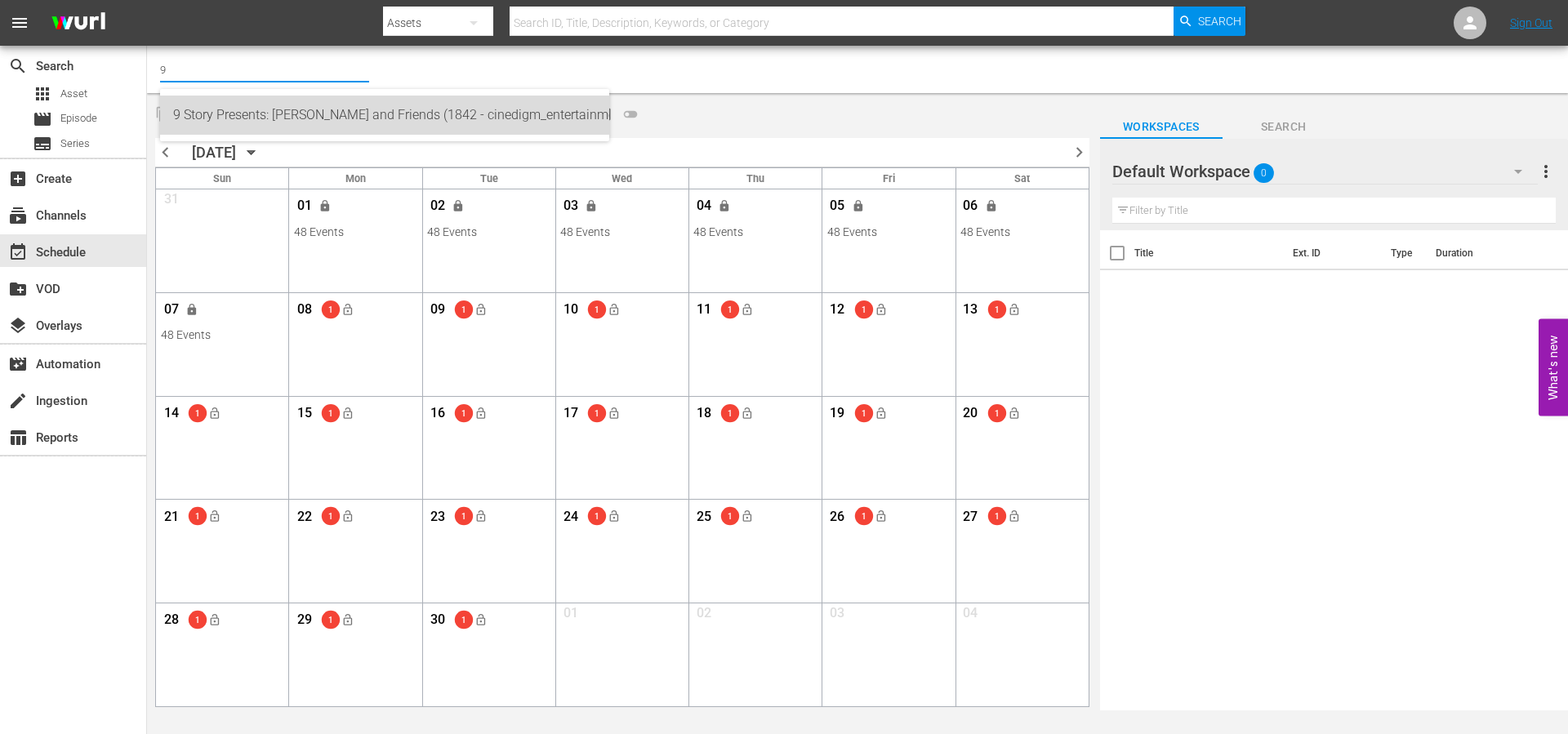
click at [228, 109] on div "9 Story Presents: [PERSON_NAME] and Friends (1842 - cinedigm_entertainment_corp…" at bounding box center [384, 115] width 423 height 39
type input "9 Story Presents: [PERSON_NAME] and Friends (1842 - cinedigm_entertainment_corp…"
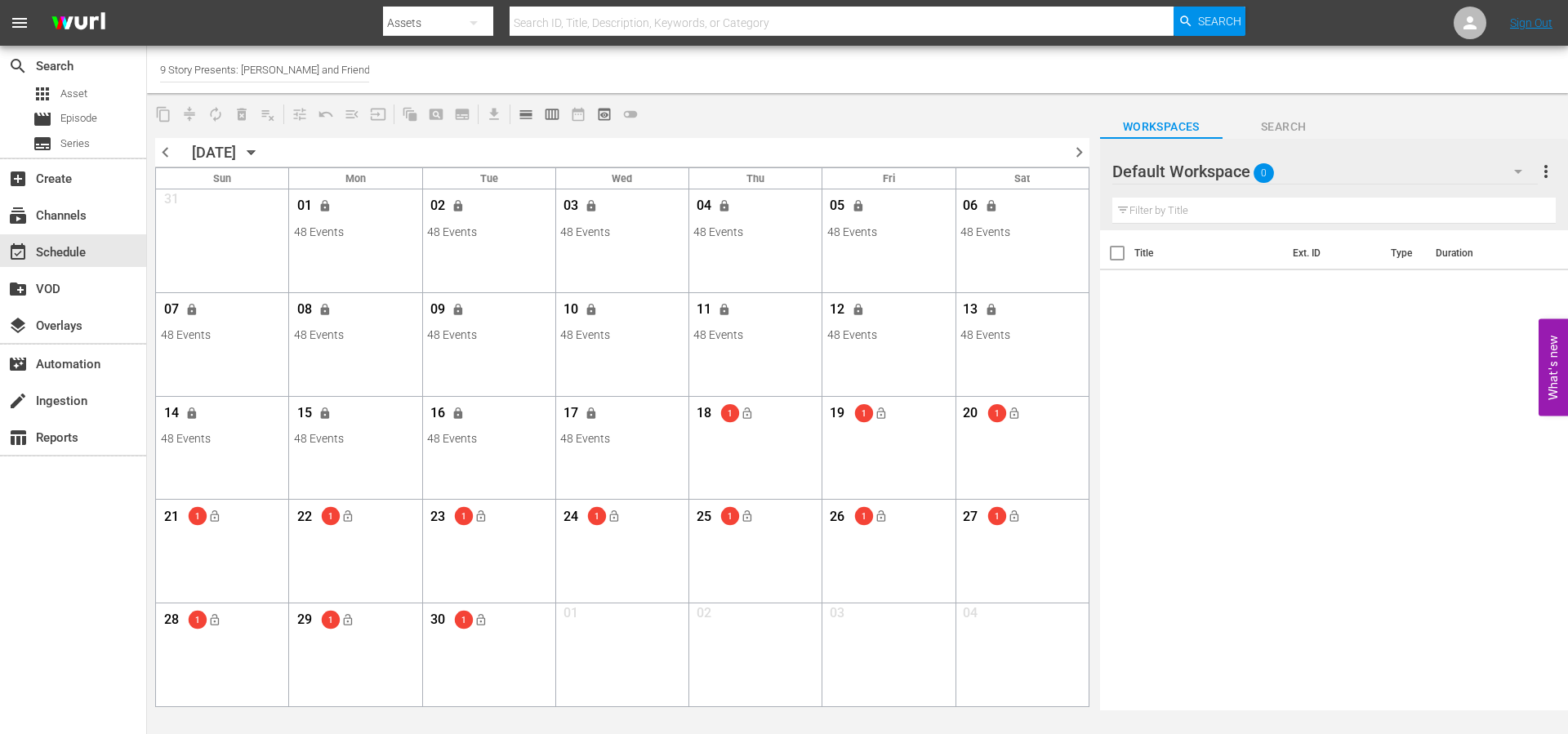
click at [302, 77] on input "9 Story Presents: [PERSON_NAME] and Friends (1842)" at bounding box center [264, 69] width 209 height 39
drag, startPoint x: 208, startPoint y: 67, endPoint x: 147, endPoint y: 64, distance: 61.1
click at [147, 64] on div "Channel Title comedy" at bounding box center [857, 69] width 1421 height 48
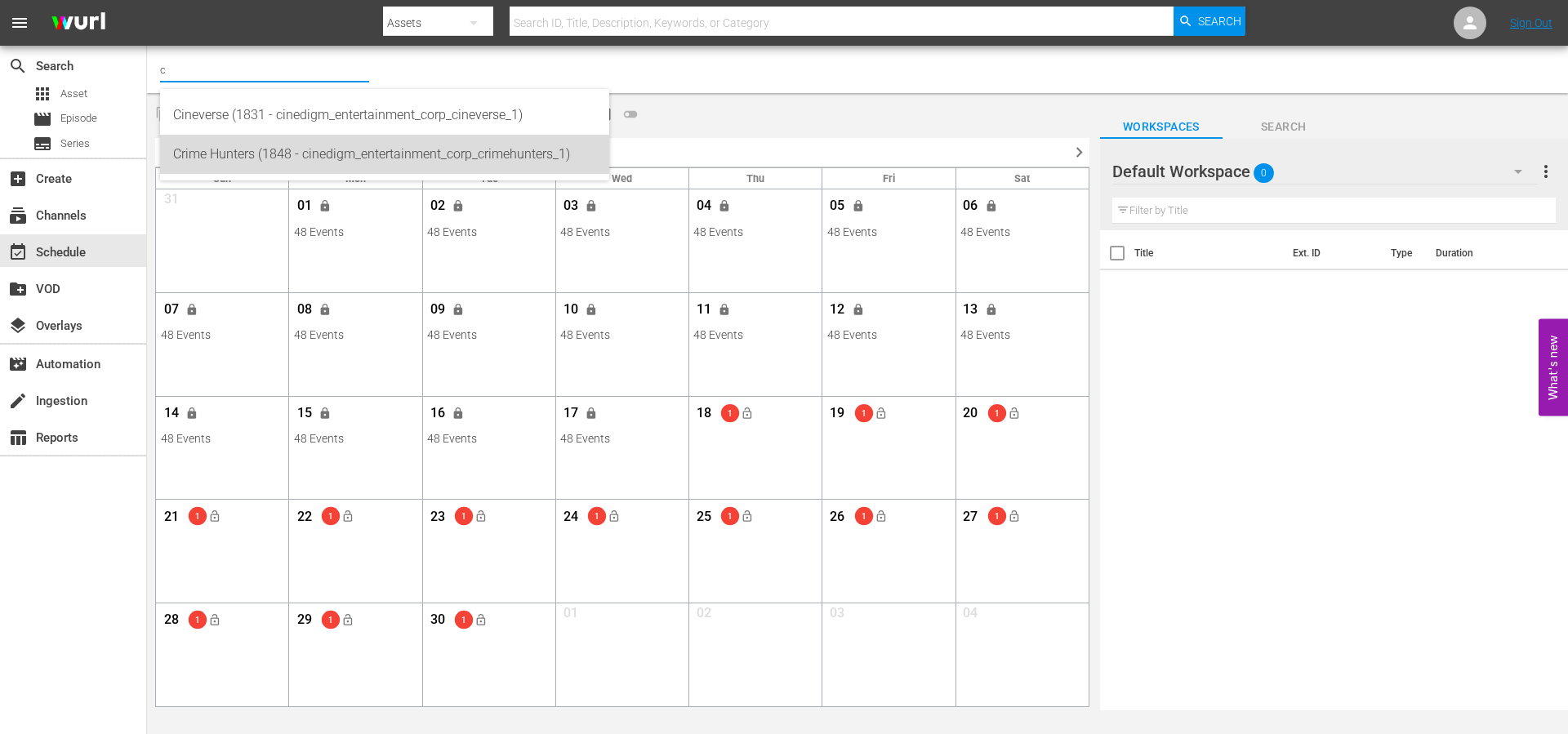
click at [275, 149] on div "Crime Hunters (1848 - cinedigm_entertainment_corp_crimehunters_1)" at bounding box center [384, 154] width 423 height 39
type input "Crime Hunters (1848 - cinedigm_entertainment_corp_crimehunters_1)"
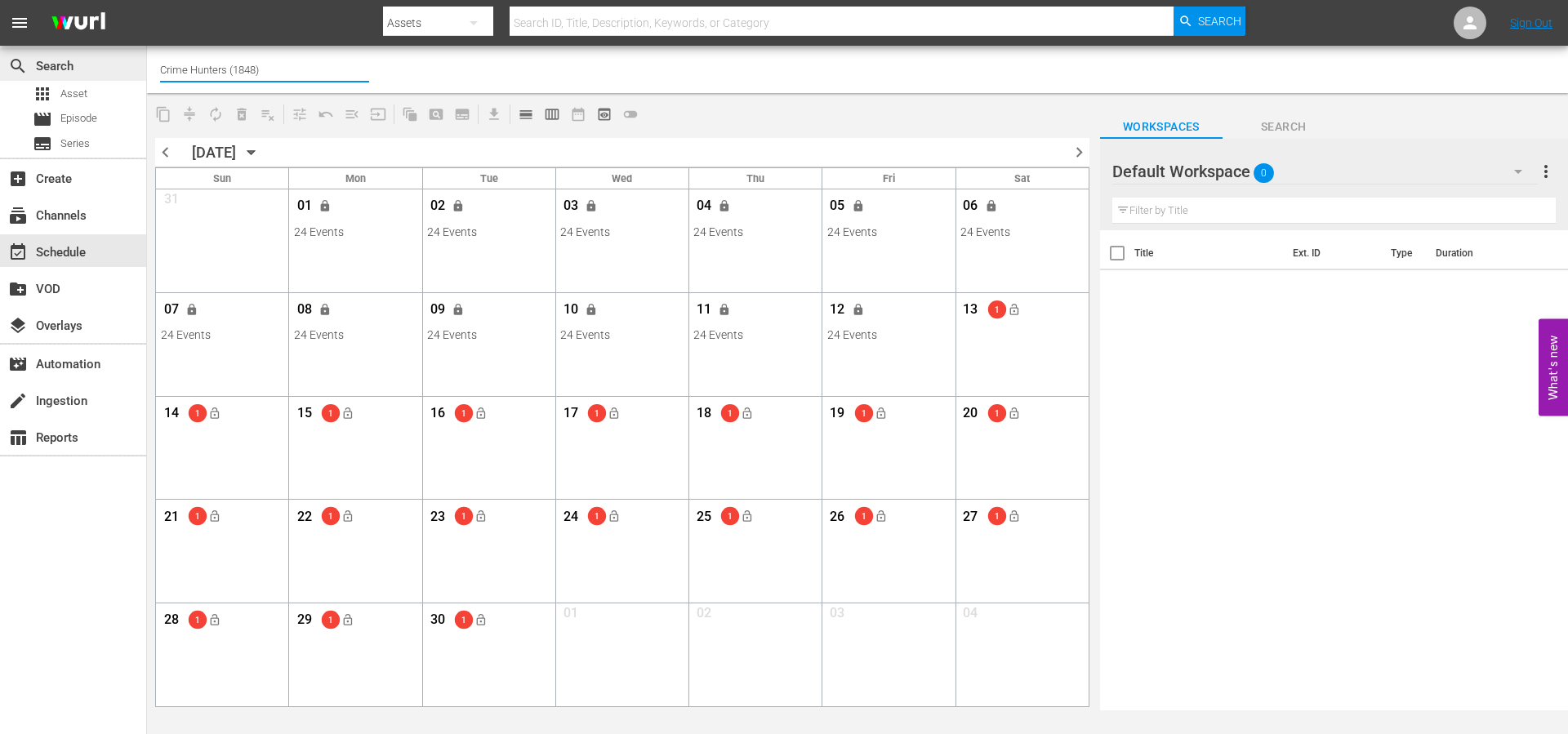
drag, startPoint x: 115, startPoint y: 53, endPoint x: 144, endPoint y: 53, distance: 29.0
click at [147, 0] on div "search Search apps Asset movie Episode subtitles Series add_box Create subscrip…" at bounding box center [857, 0] width 1421 height 0
click at [217, 80] on div "Channel Title" at bounding box center [264, 69] width 209 height 39
click at [217, 78] on input "text" at bounding box center [264, 69] width 209 height 39
click at [251, 112] on div "Historian (1908 - cinedigm_entertainment_corp_historian_1)" at bounding box center [384, 115] width 423 height 39
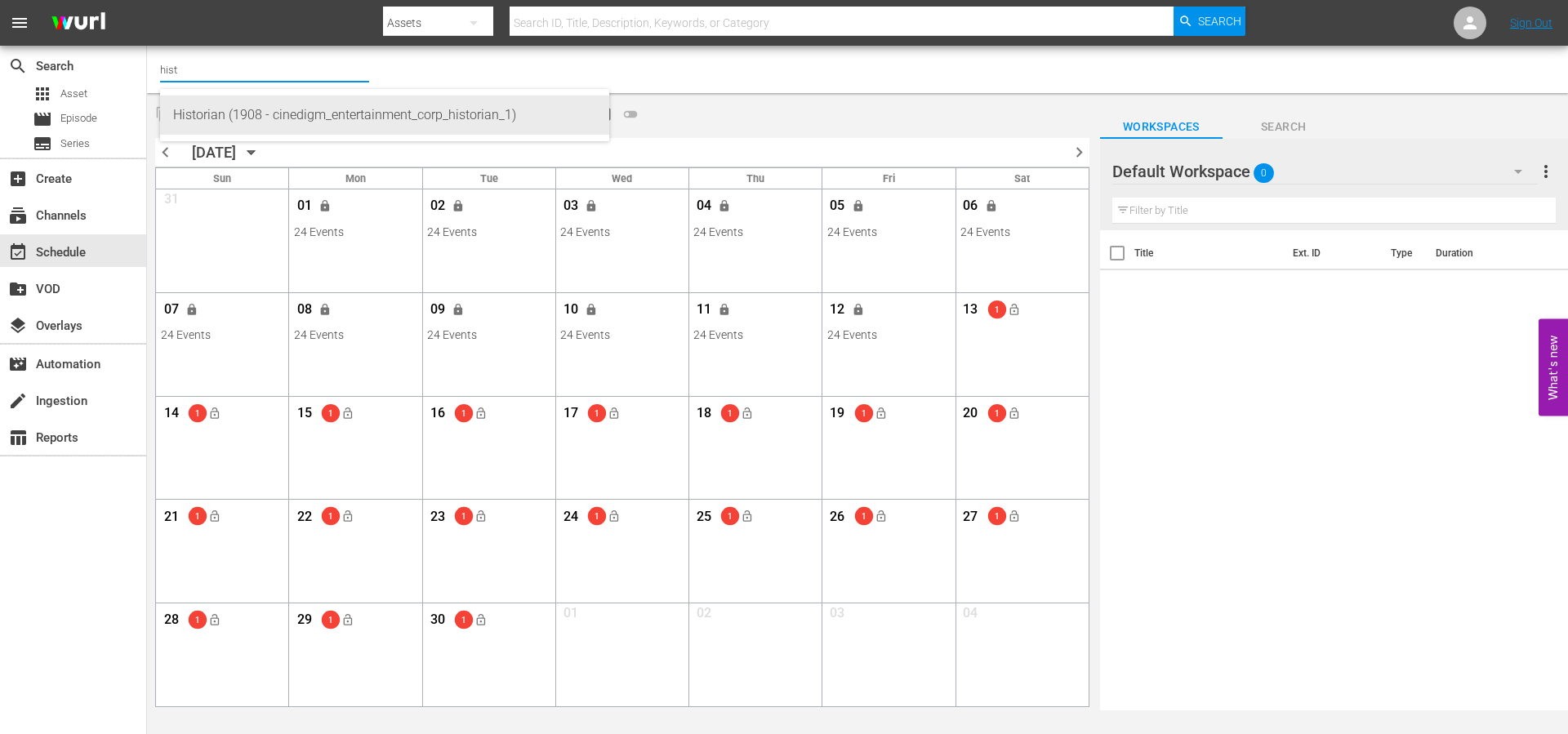
type input "Historian (1908 - cinedigm_entertainment_corp_historian_1)"
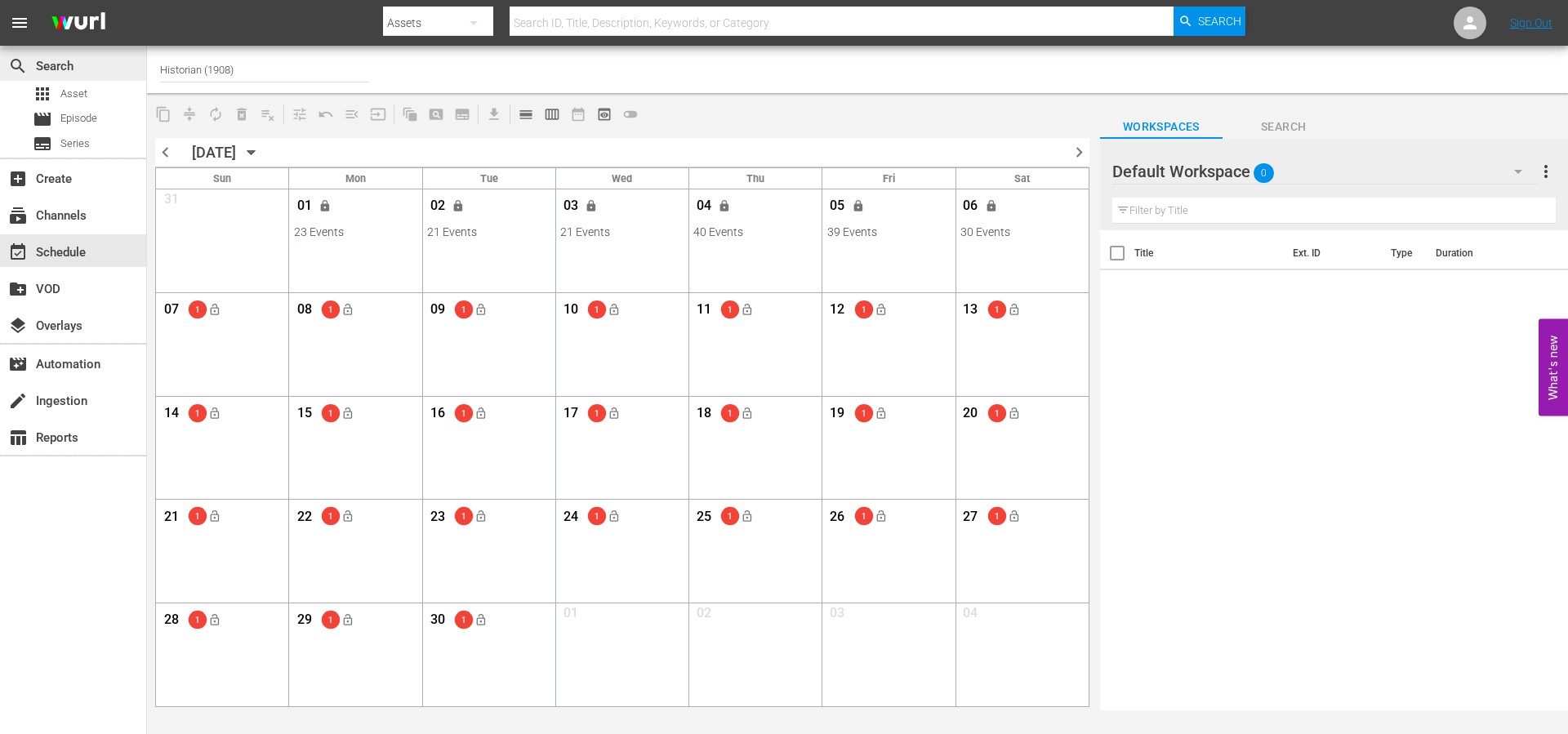
click at [147, 0] on div "search Search apps Asset movie Episode subtitles Series add_box Create subscrip…" at bounding box center [857, 0] width 1421 height 0
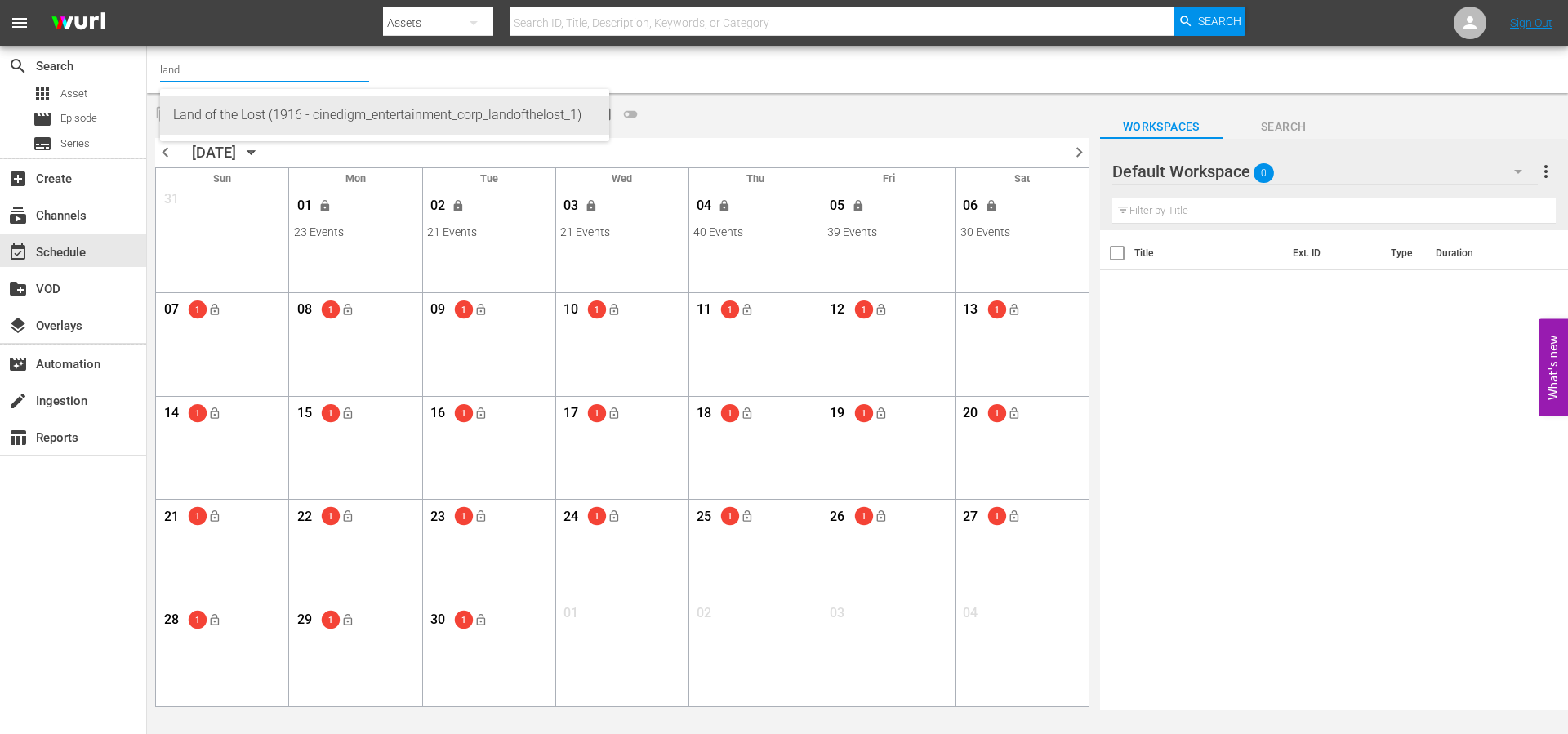
click at [298, 112] on div "Land of the Lost (1916 - cinedigm_entertainment_corp_landofthelost_1)" at bounding box center [384, 115] width 423 height 39
type input "Land of the Lost (1916 - cinedigm_entertainment_corp_landofthelost_1)"
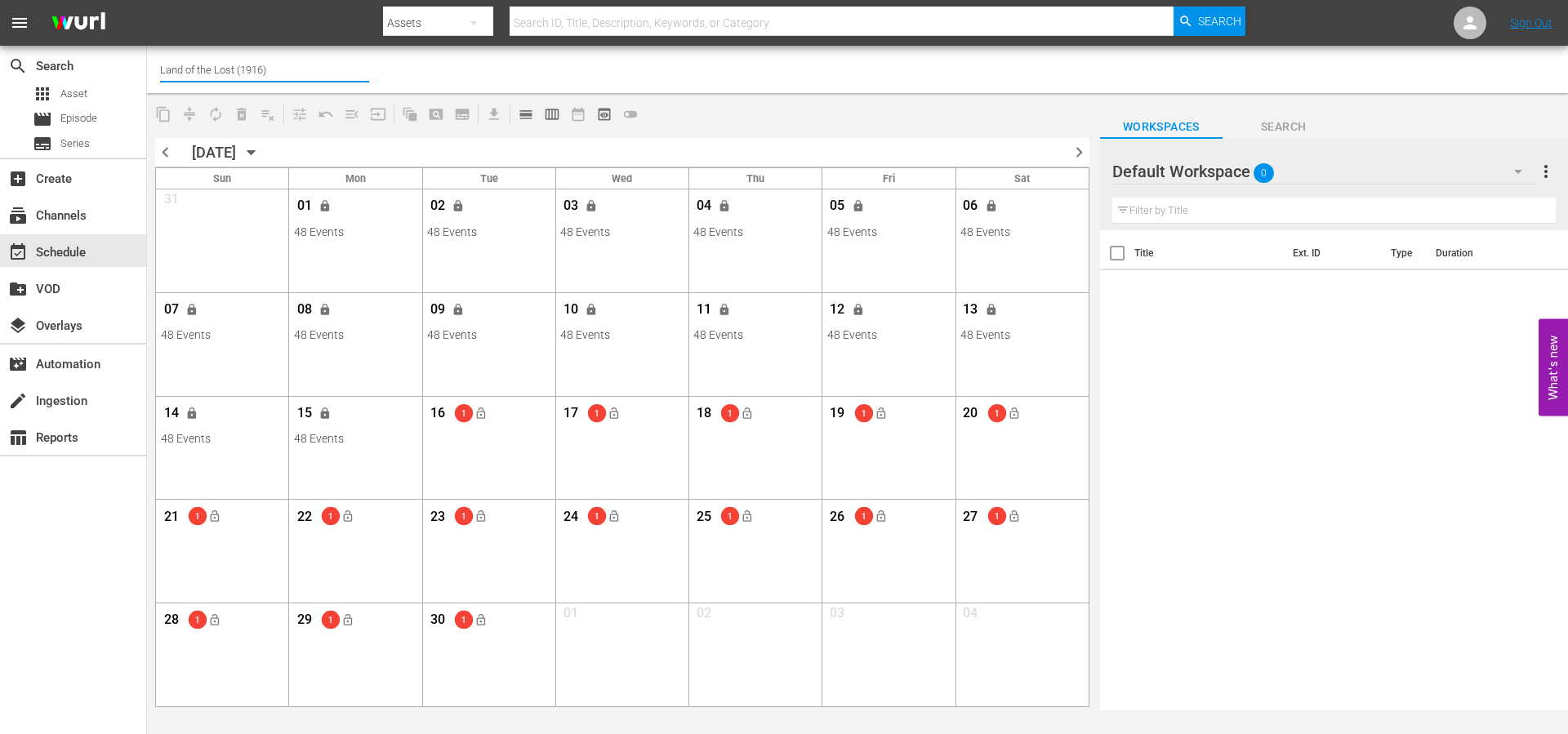
drag, startPoint x: 299, startPoint y: 69, endPoint x: 155, endPoint y: 61, distance: 144.2
click at [155, 61] on div "Channel Title Land of the Lost (1916)" at bounding box center [857, 69] width 1421 height 48
click at [262, 117] on div "Lone Star (1846 - cinedigm_entertainment_corp_lonestar_1)" at bounding box center [384, 115] width 423 height 39
type input "Lone Star (1846 - cinedigm_entertainment_corp_lonestar_1)"
drag, startPoint x: 249, startPoint y: 67, endPoint x: 102, endPoint y: 44, distance: 148.8
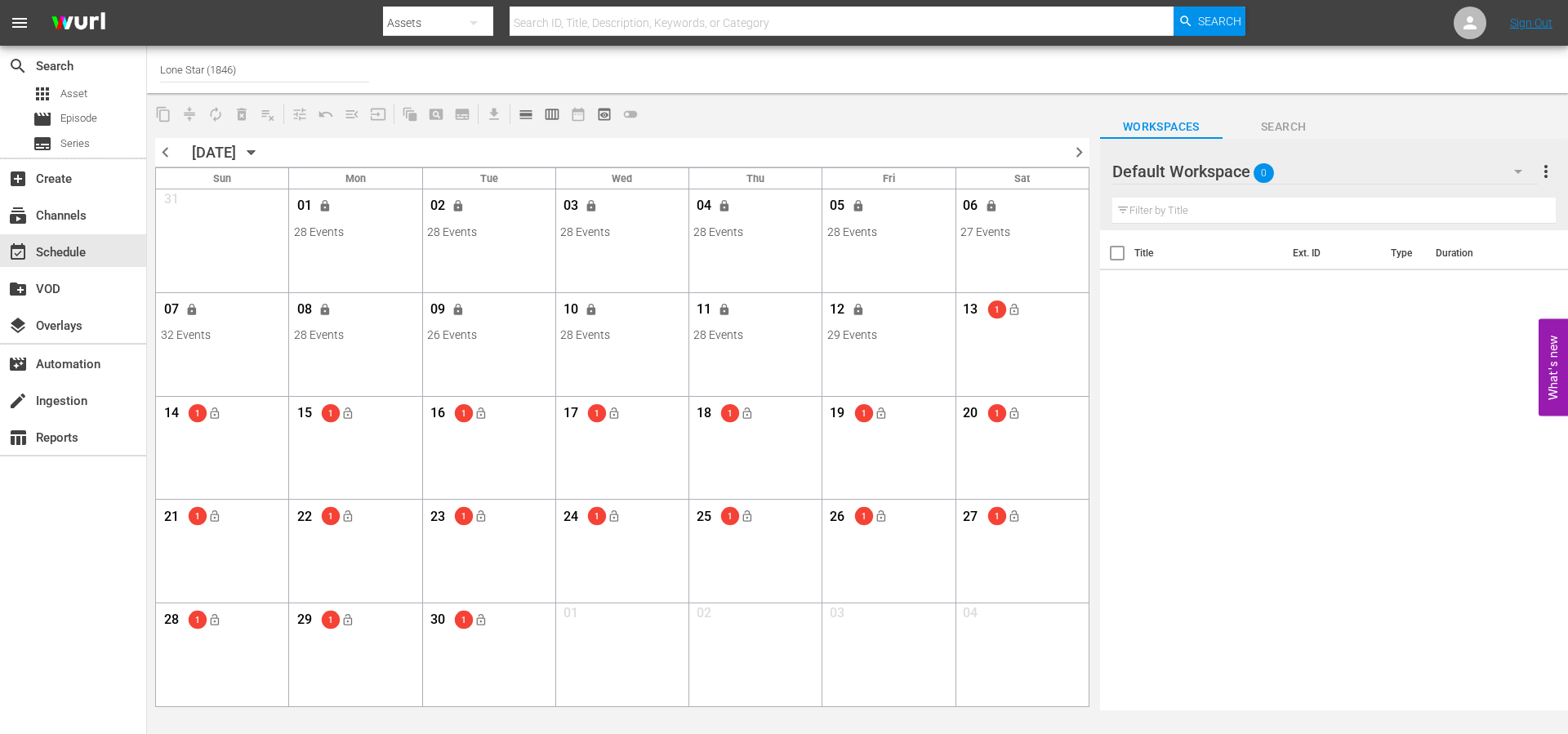
click at [102, 45] on div "menu Search By Assets Search ID, Title, Description, Keywords, or Category Sear…" at bounding box center [784, 356] width 1568 height 711
type input "so"
